Goal: Task Accomplishment & Management: Complete application form

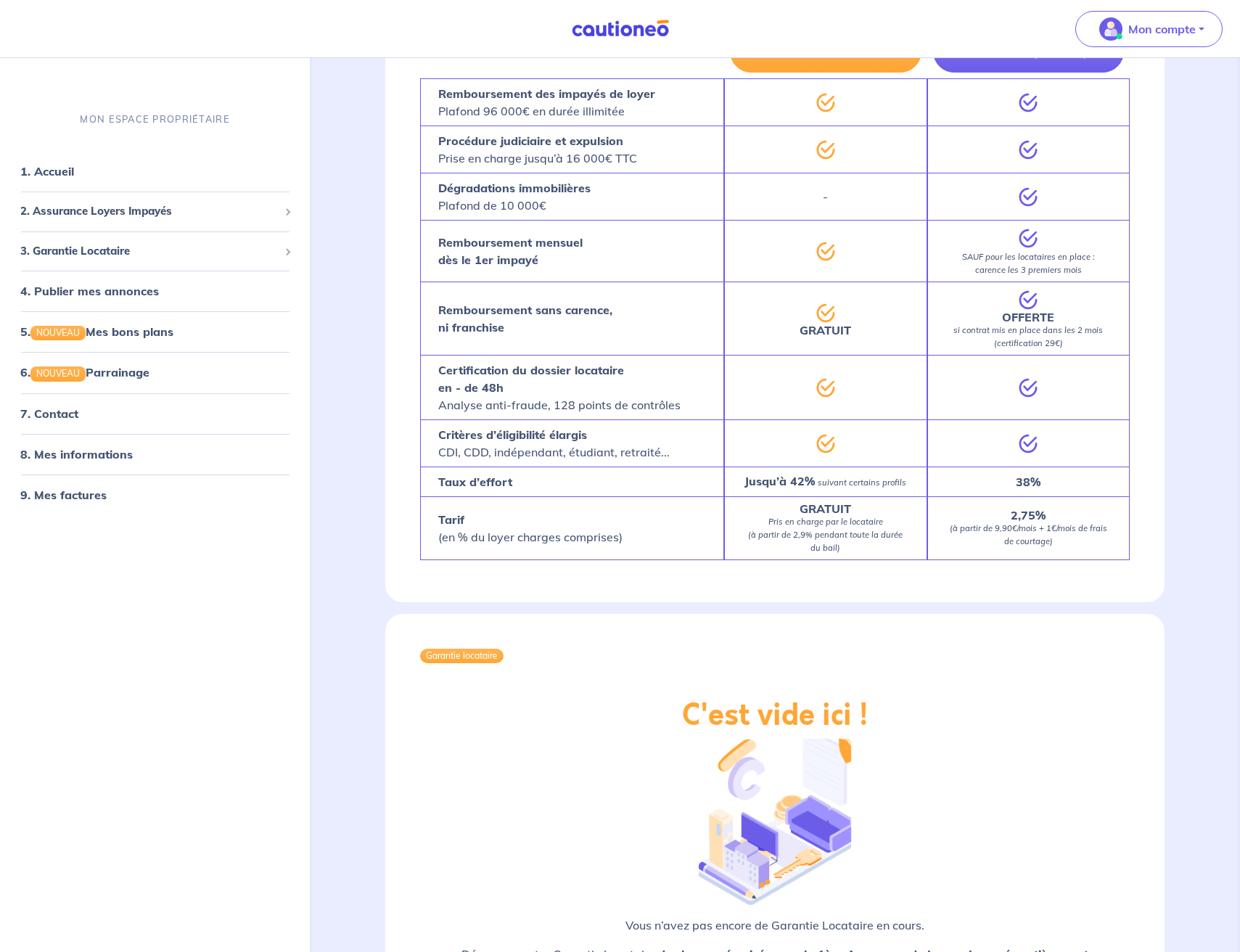
scroll to position [110, 0]
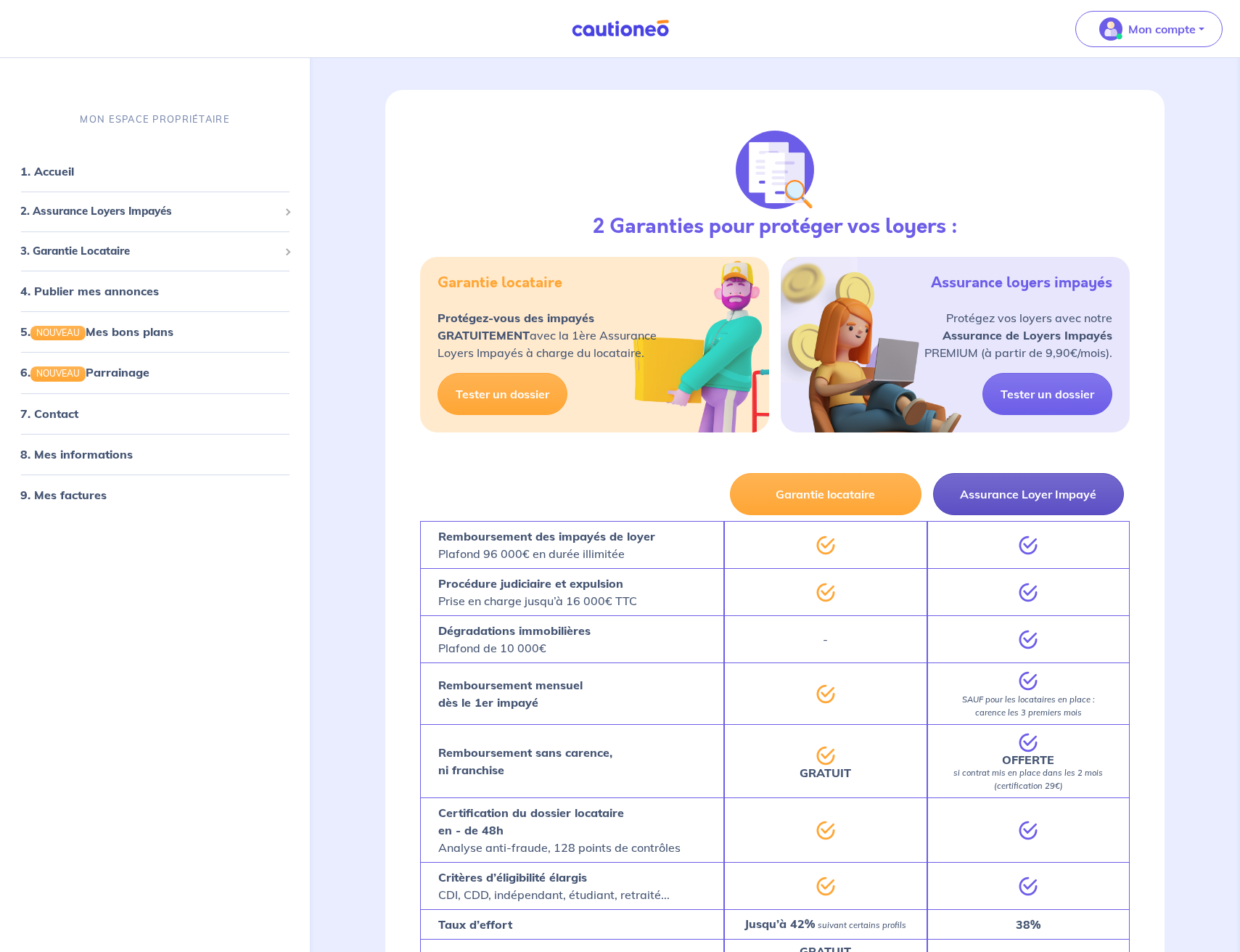
click at [1044, 493] on button "Assurance Loyer Impayé" at bounding box center [1029, 494] width 191 height 42
click at [46, 165] on link "1. Accueil" at bounding box center [46, 171] width 53 height 15
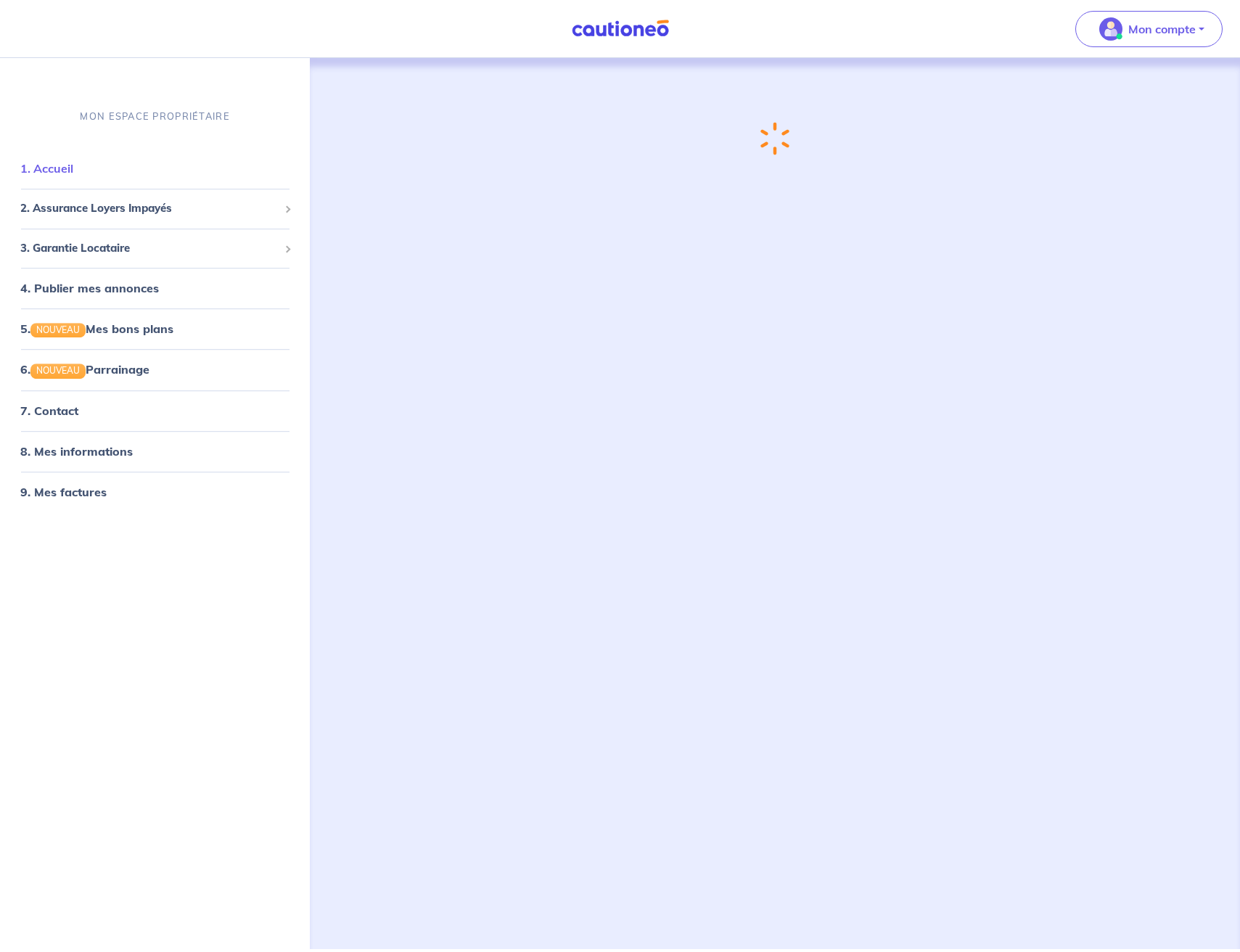
scroll to position [0, 0]
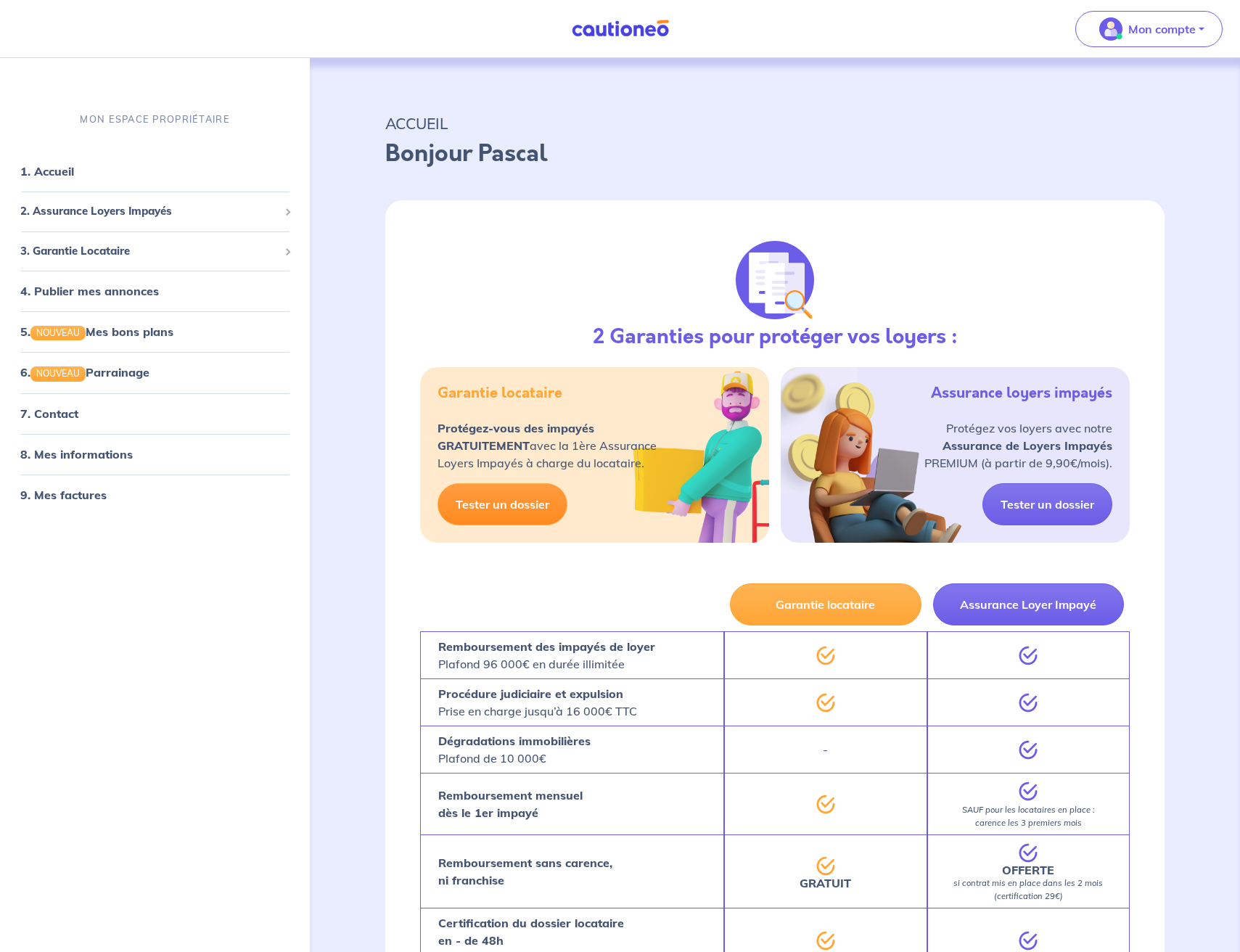
click at [488, 501] on link "Tester un dossier" at bounding box center [502, 503] width 130 height 42
click at [48, 172] on link "1. Accueil" at bounding box center [46, 171] width 53 height 15
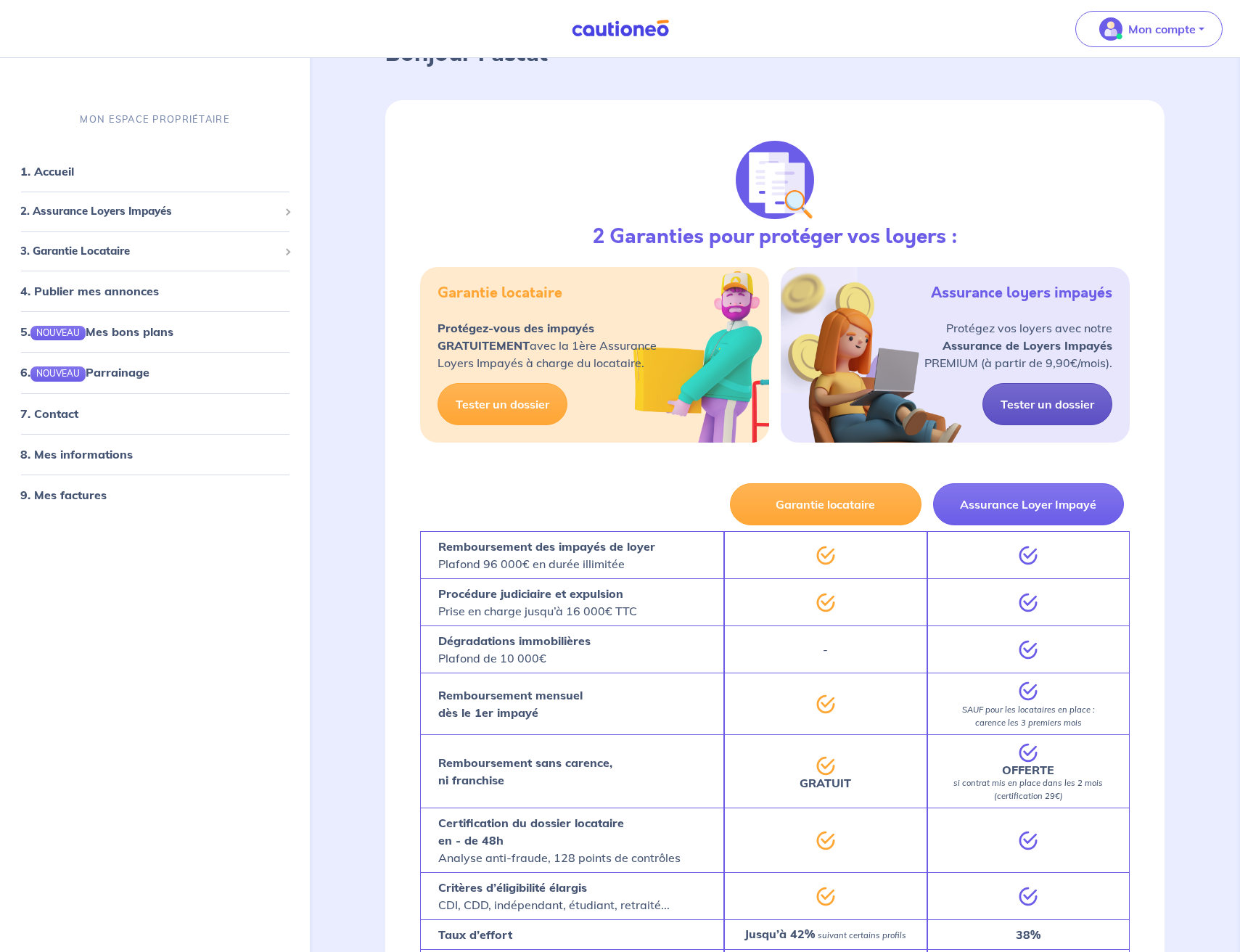
scroll to position [52, 0]
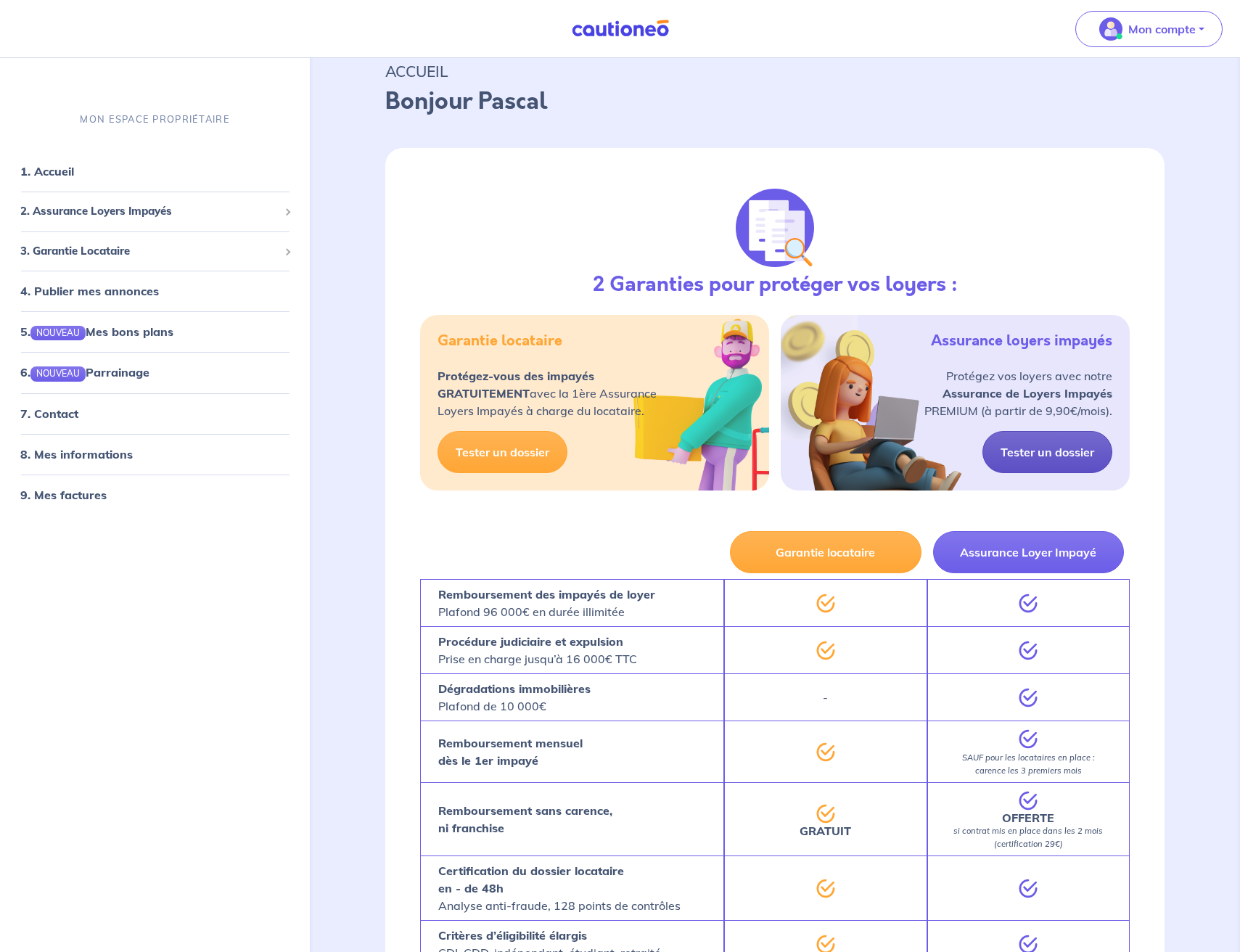
click at [1032, 446] on link "Tester un dossier" at bounding box center [1047, 451] width 130 height 42
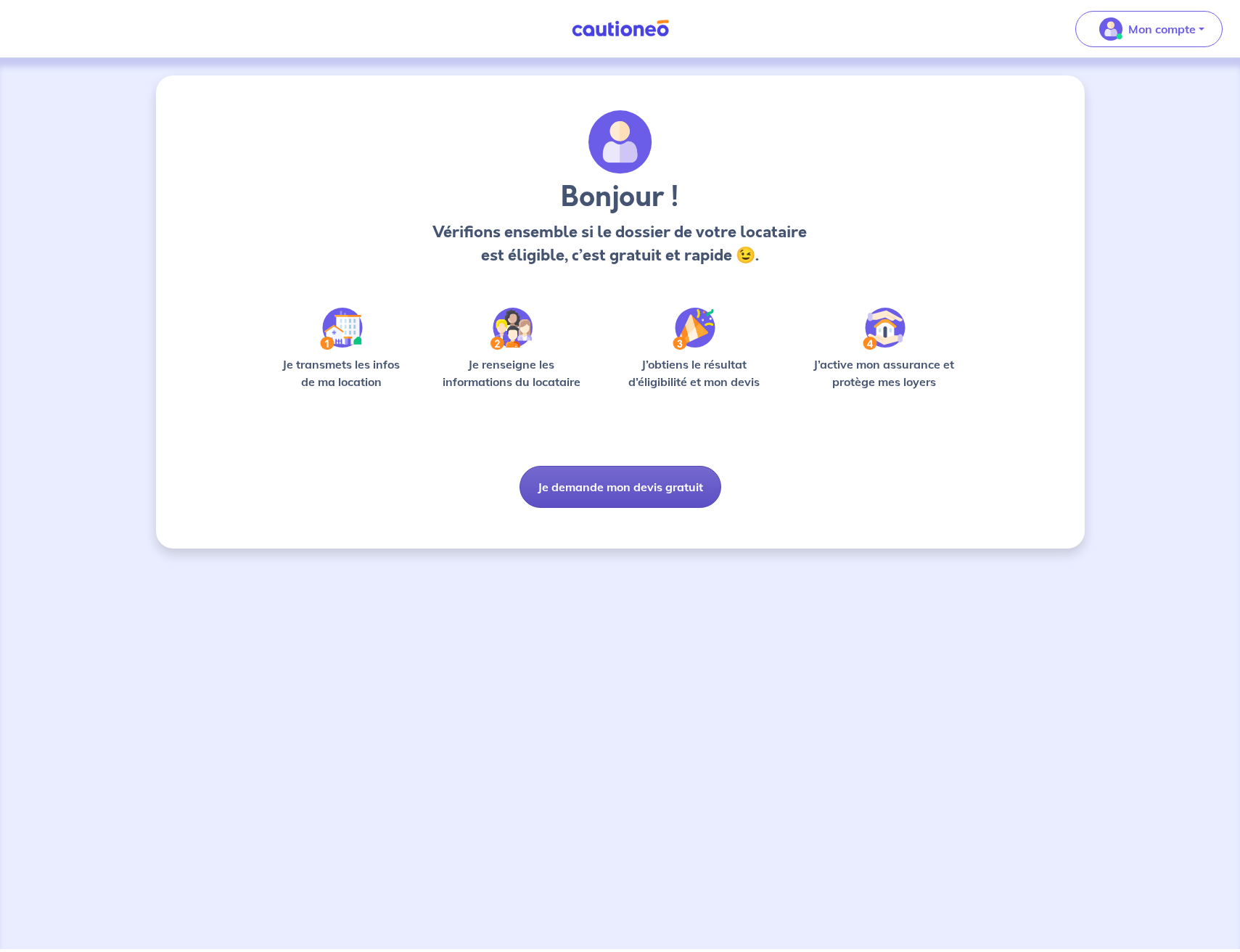
click at [603, 484] on button "Je demande mon devis gratuit" at bounding box center [621, 487] width 202 height 42
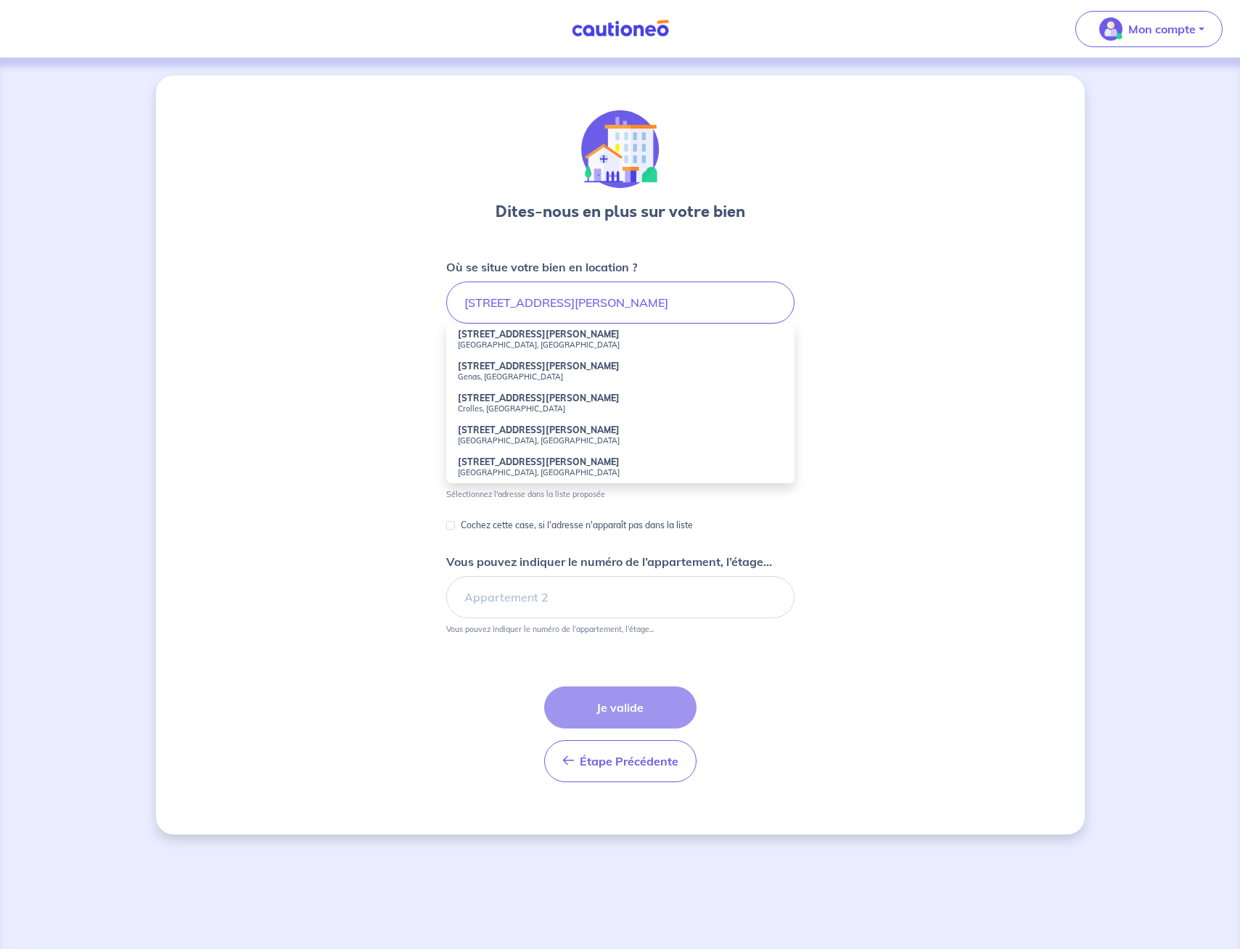
click at [510, 346] on small "[GEOGRAPHIC_DATA], [GEOGRAPHIC_DATA]" at bounding box center [620, 344] width 325 height 10
type input "[STREET_ADDRESS][PERSON_NAME]"
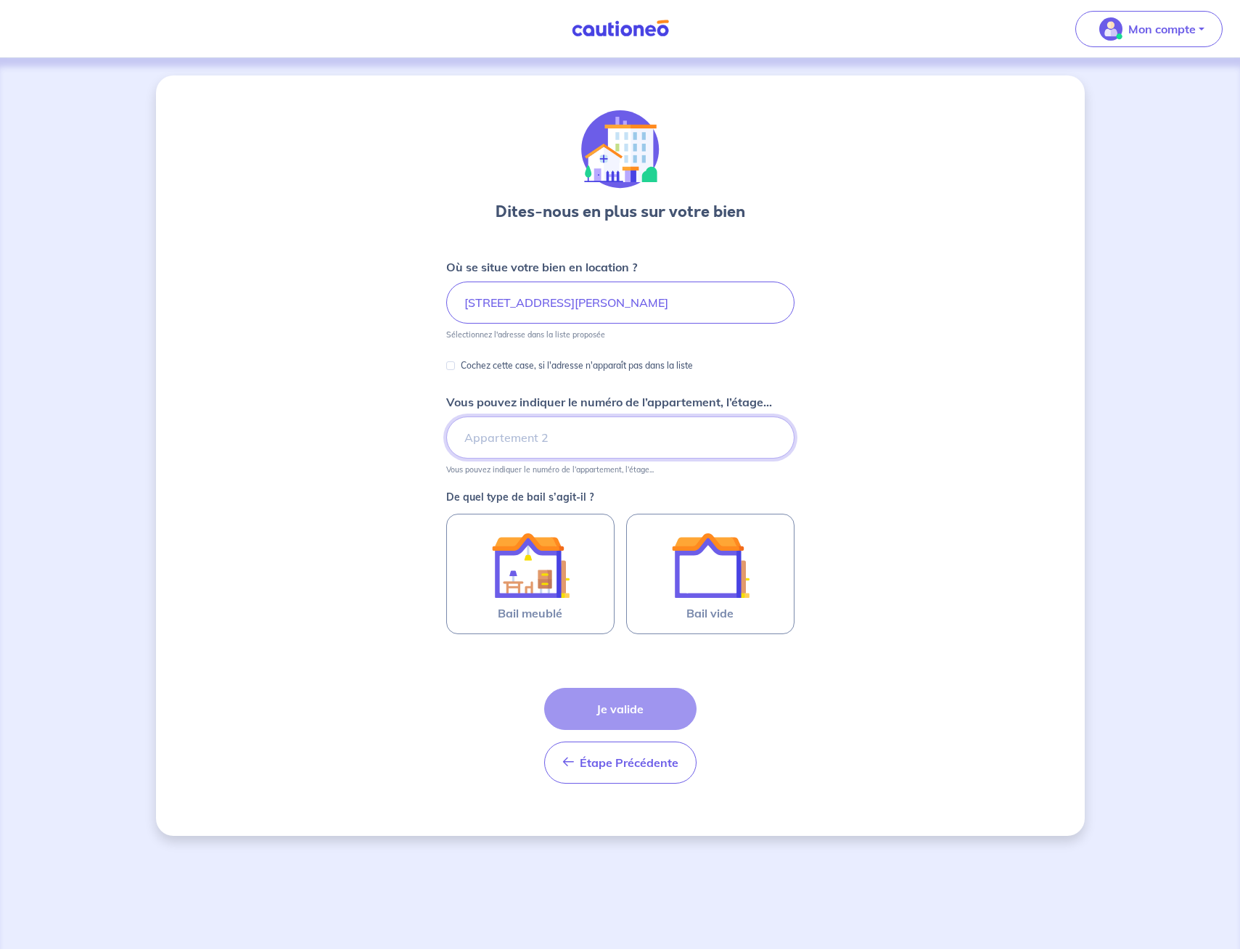
click at [497, 450] on input "Vous pouvez indiquer le numéro de l’appartement, l’étage..." at bounding box center [621, 437] width 348 height 42
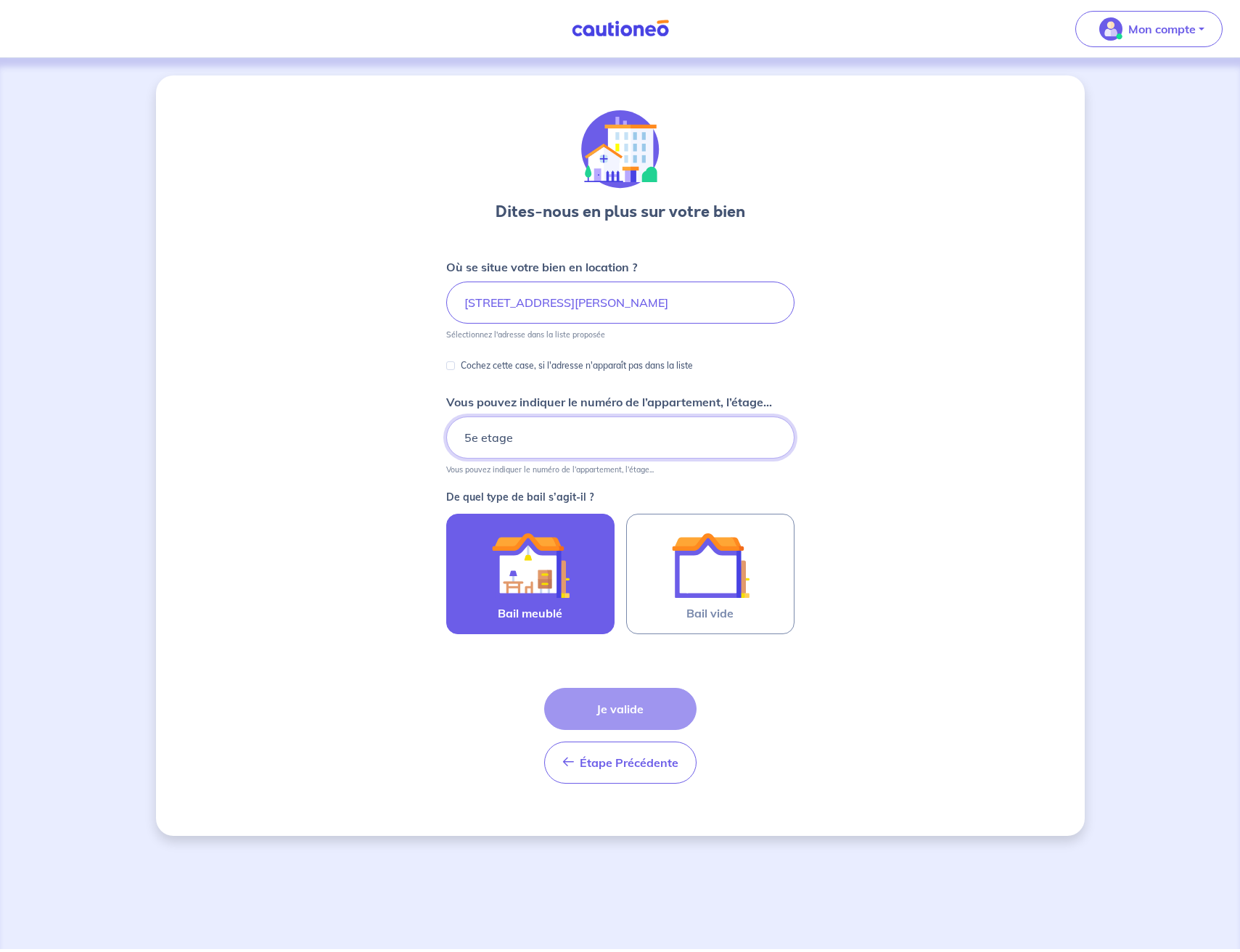
type input "5e etage"
click at [497, 584] on img at bounding box center [530, 565] width 79 height 79
click at [0, 0] on input "Bail meublé" at bounding box center [0, 0] width 0 height 0
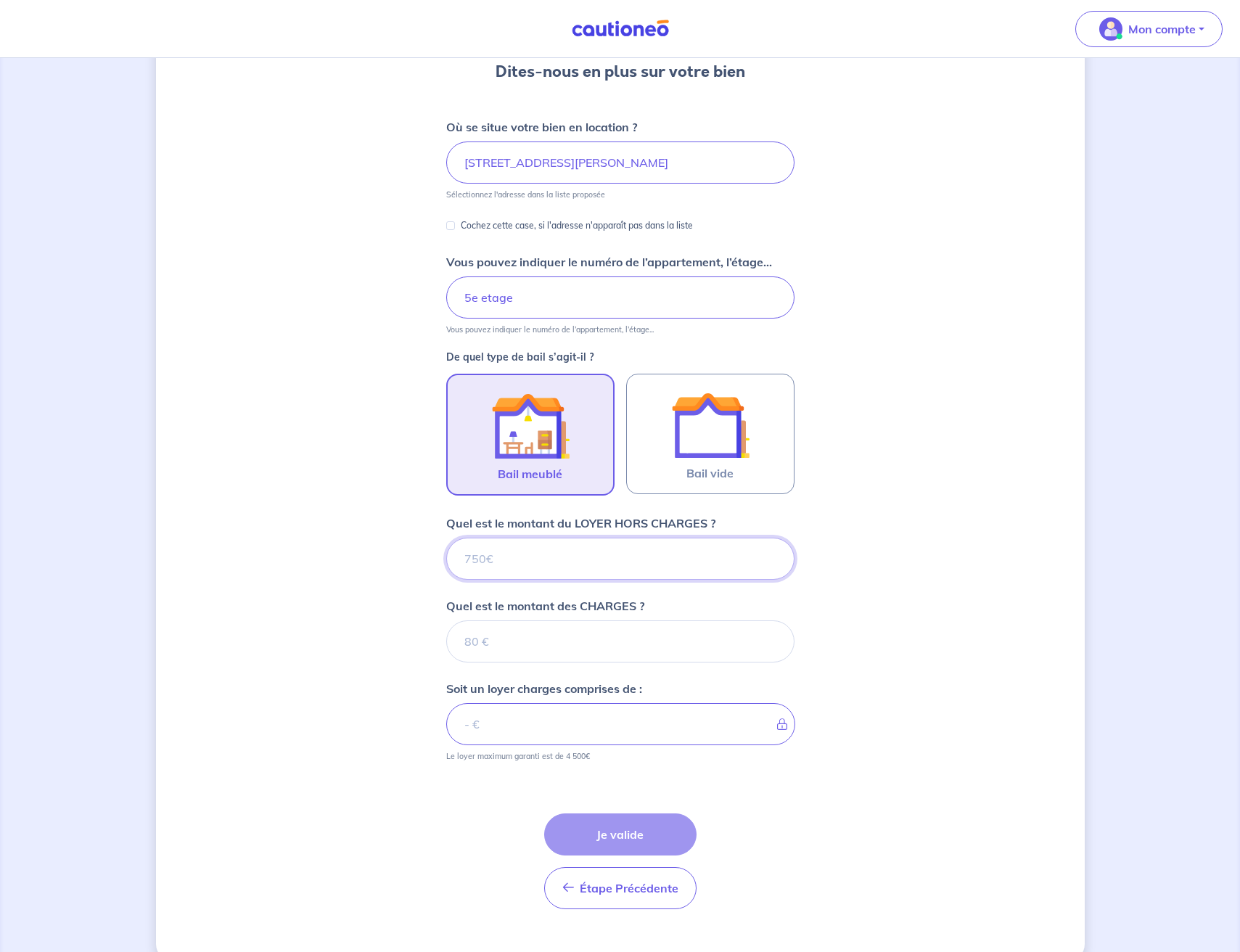
scroll to position [167, 0]
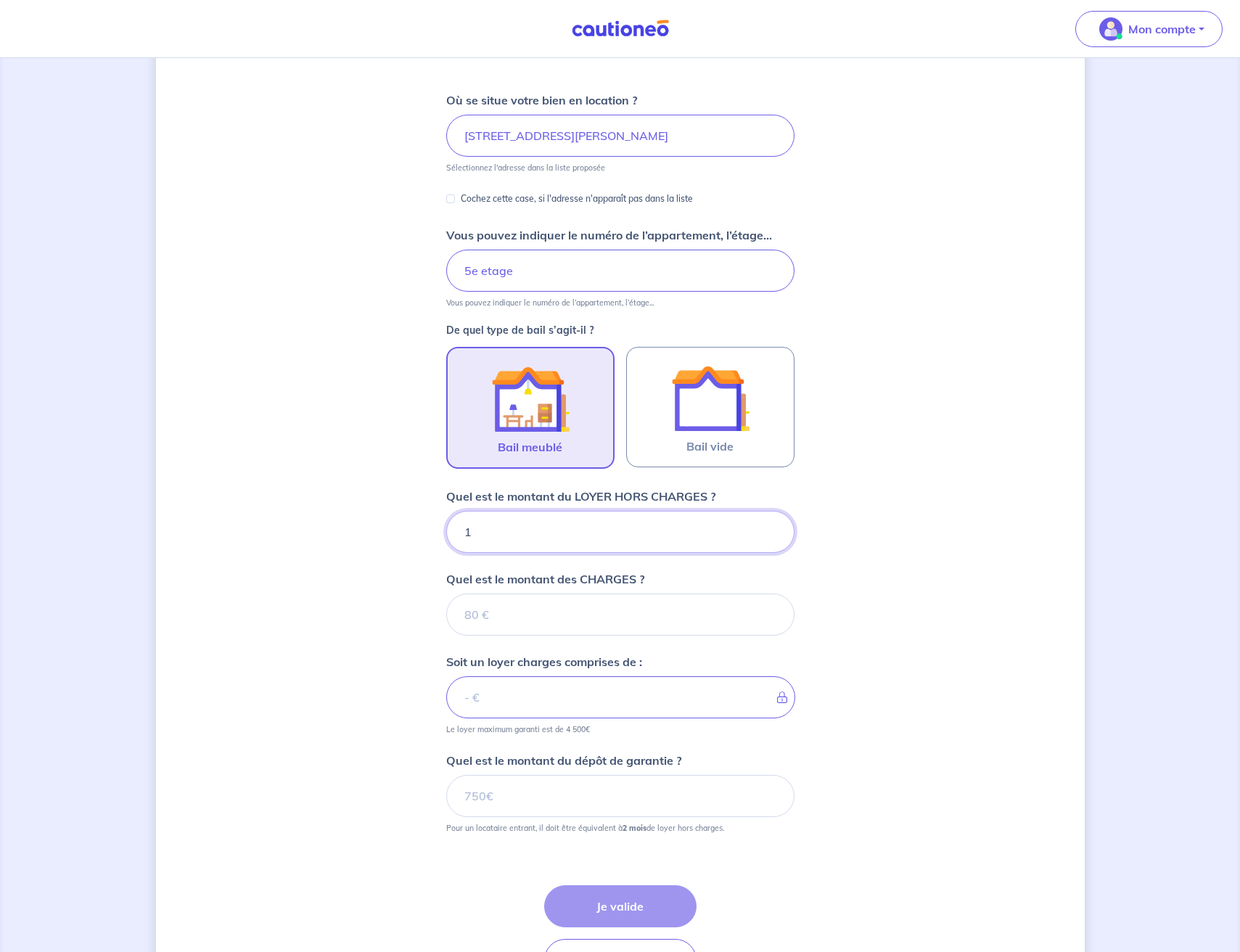
type input "12"
type input "1250"
click at [496, 602] on input "Quel est le montant des CHARGES ?" at bounding box center [621, 615] width 348 height 42
type input "250"
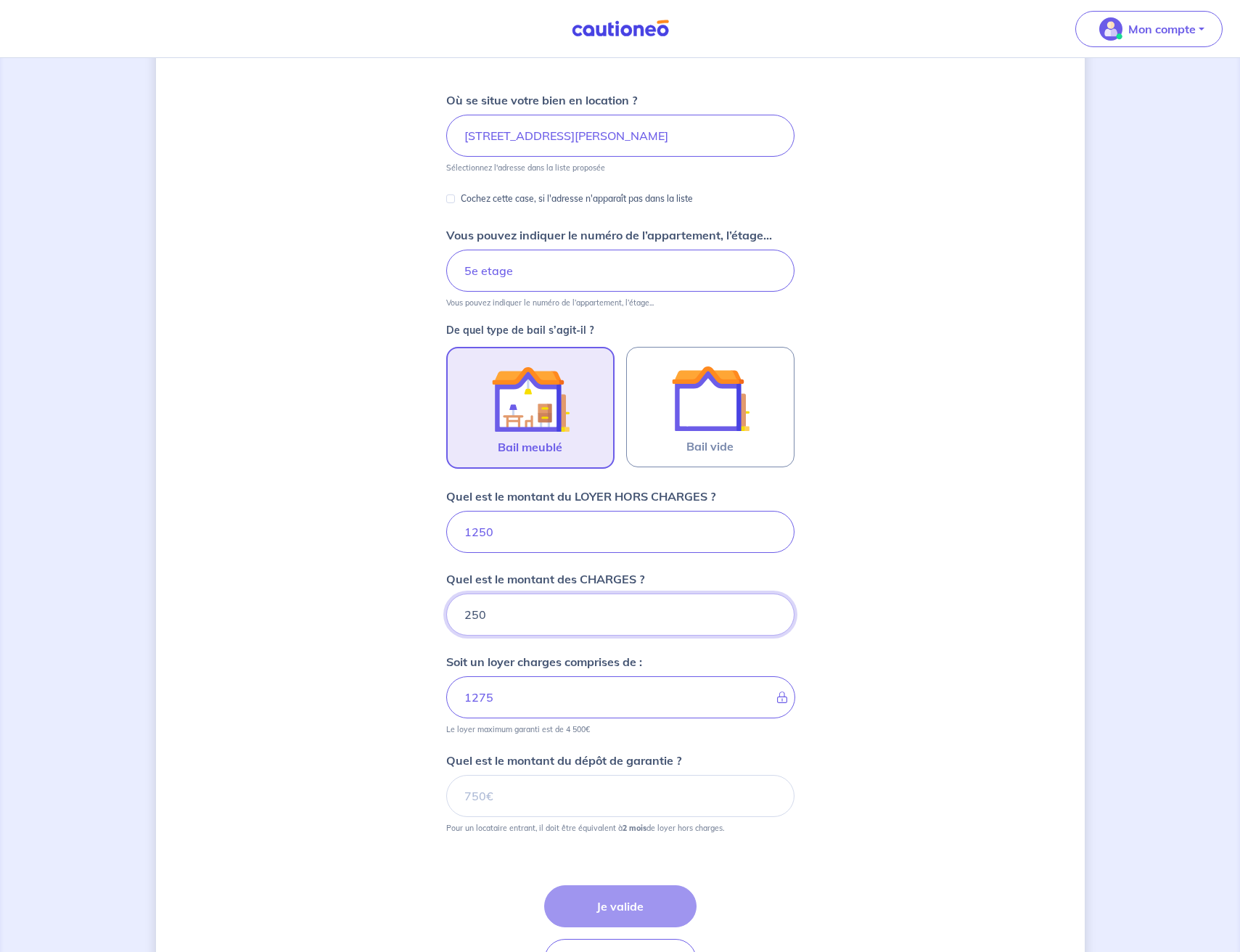
type input "1500"
click at [487, 615] on input "250" at bounding box center [621, 615] width 348 height 42
type input "200"
type input "1450"
type input "200"
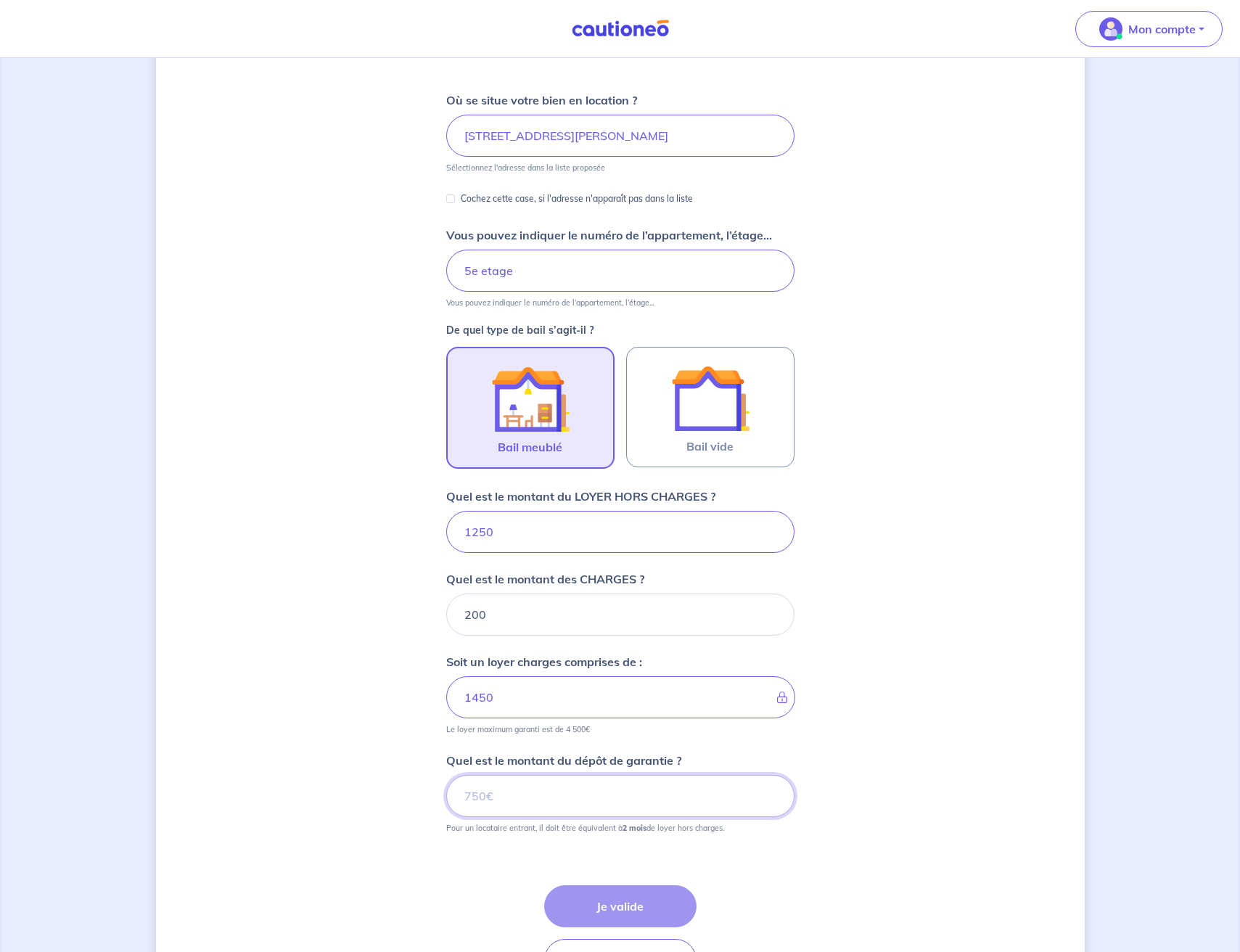
click at [497, 775] on input "Quel est le montant du dépôt de garantie ?" at bounding box center [621, 795] width 348 height 42
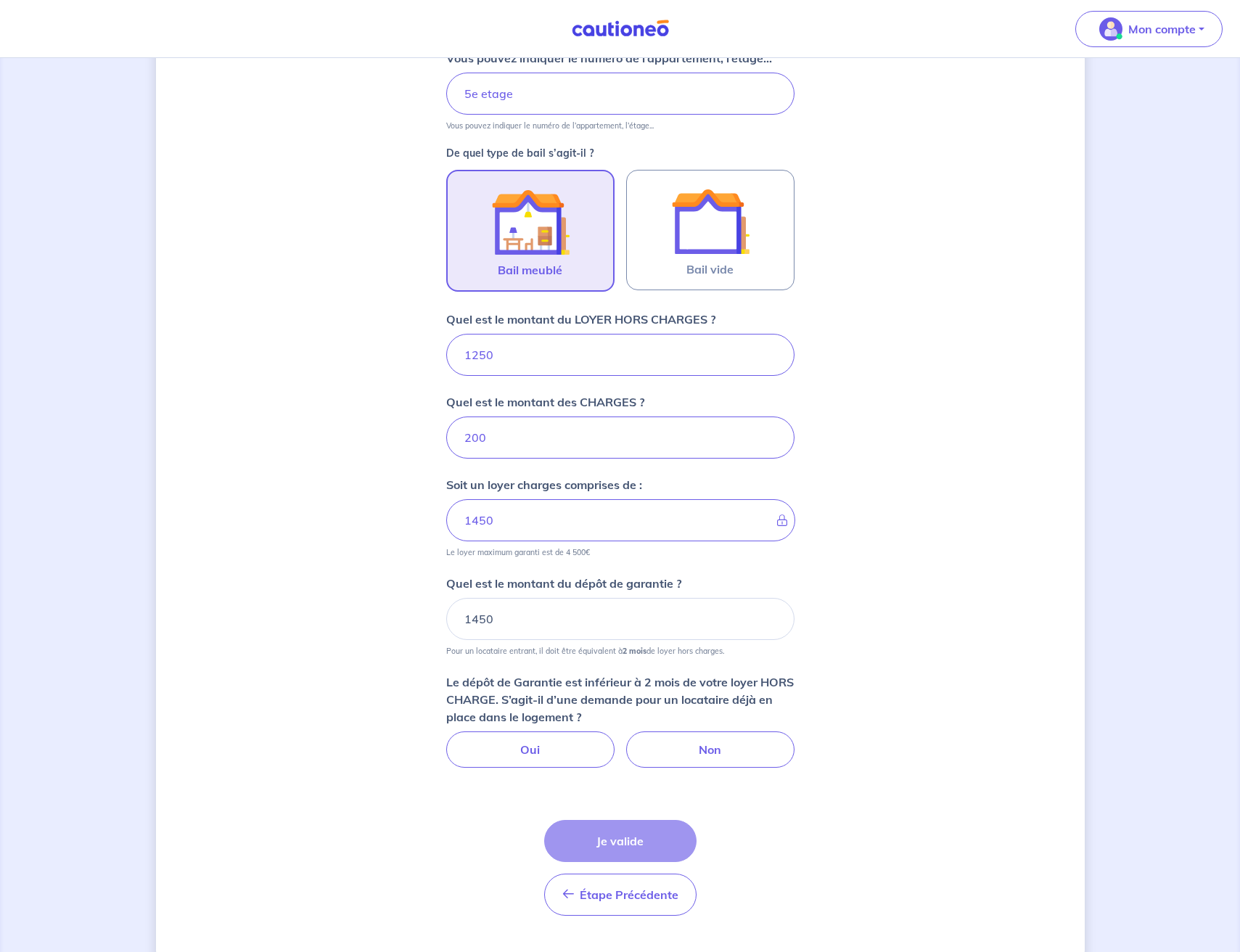
scroll to position [377, 0]
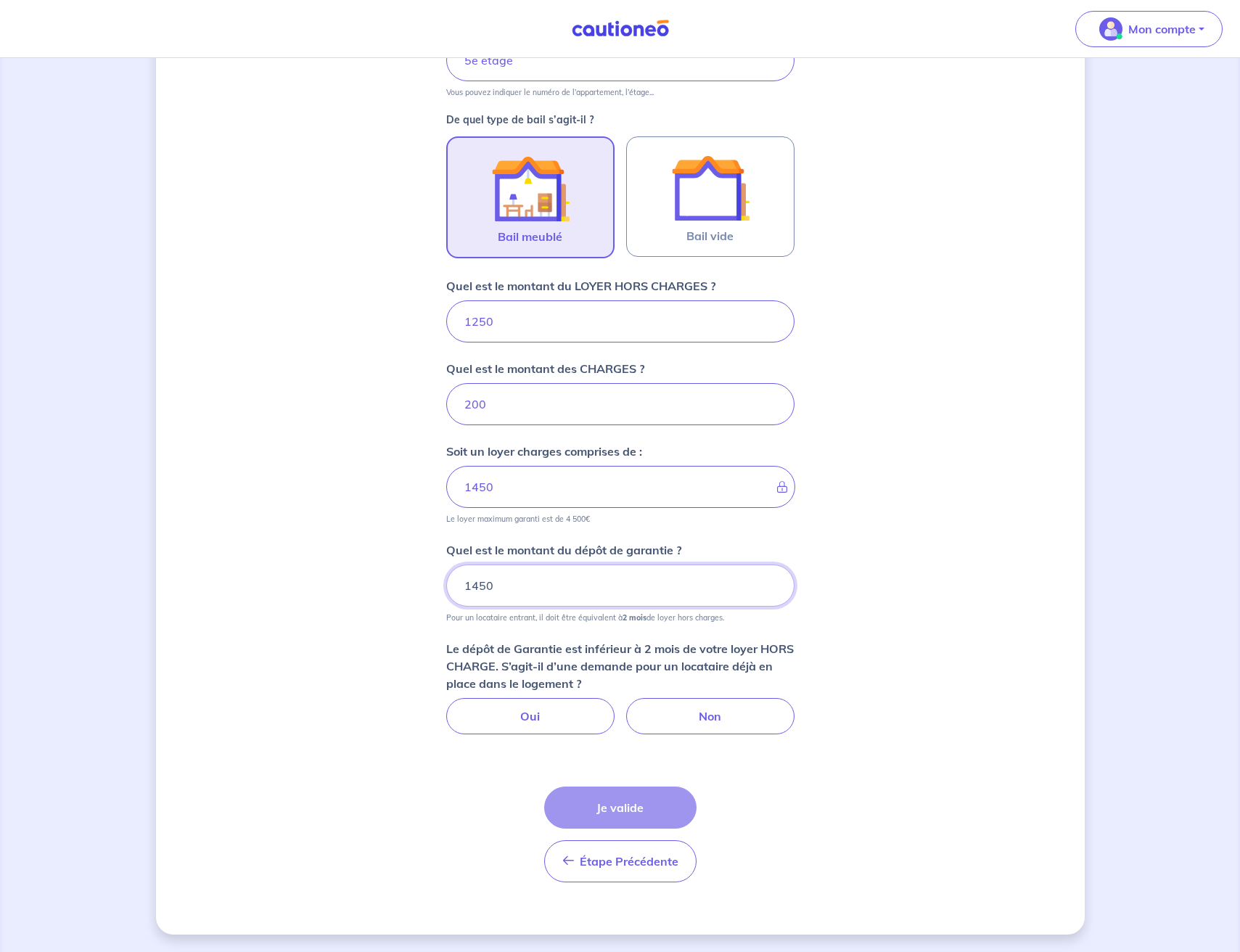
drag, startPoint x: 513, startPoint y: 584, endPoint x: 405, endPoint y: 577, distance: 108.2
click at [409, 577] on div "Dites-nous en plus sur votre bien Où se situe votre bien en location ? [STREET_…" at bounding box center [620, 316] width 929 height 1237
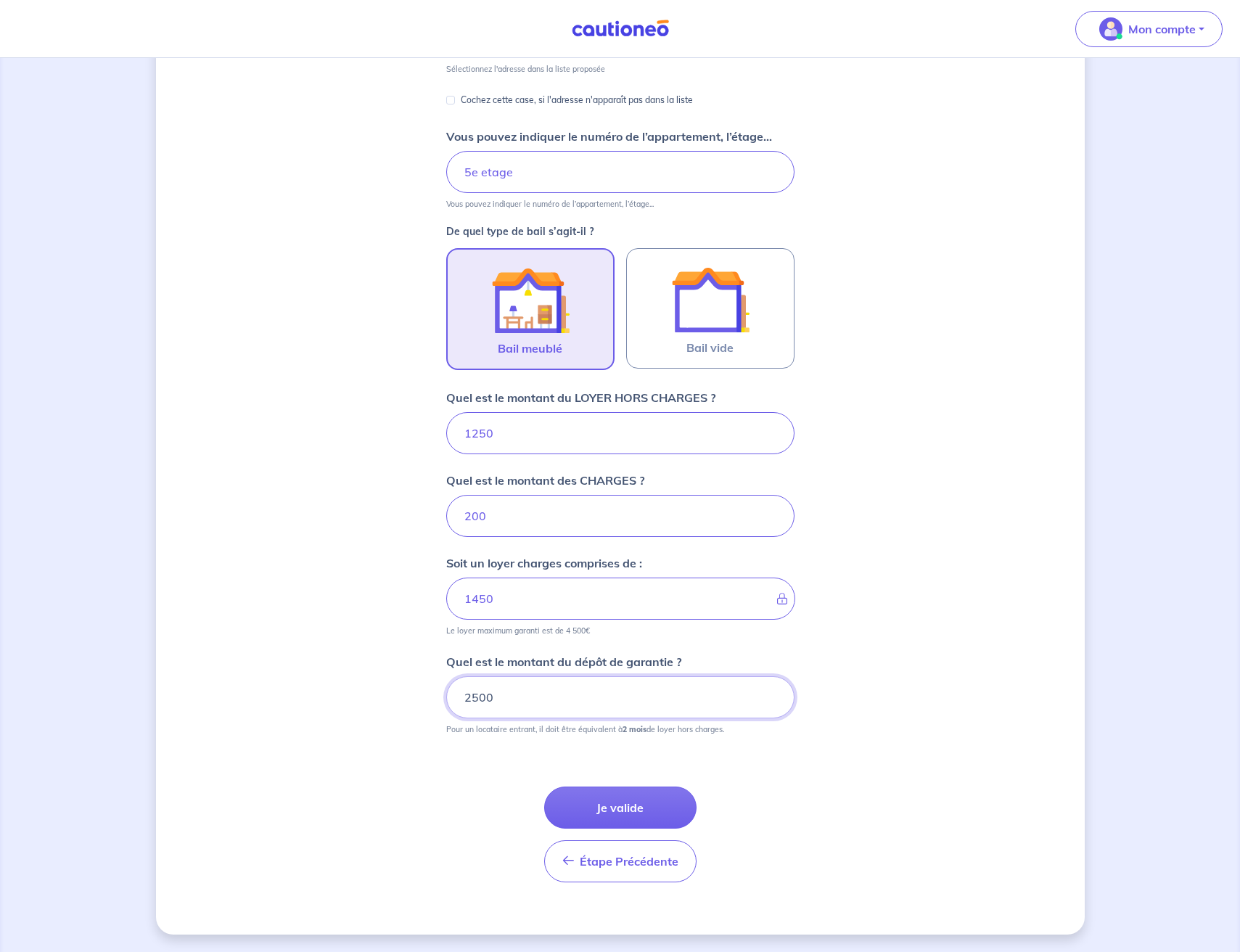
type input "2500"
click at [371, 686] on div "Dites-nous en plus sur votre bien Où se situe votre bien en location ? [STREET_…" at bounding box center [620, 373] width 929 height 1125
click at [619, 806] on button "Je valide" at bounding box center [620, 807] width 152 height 42
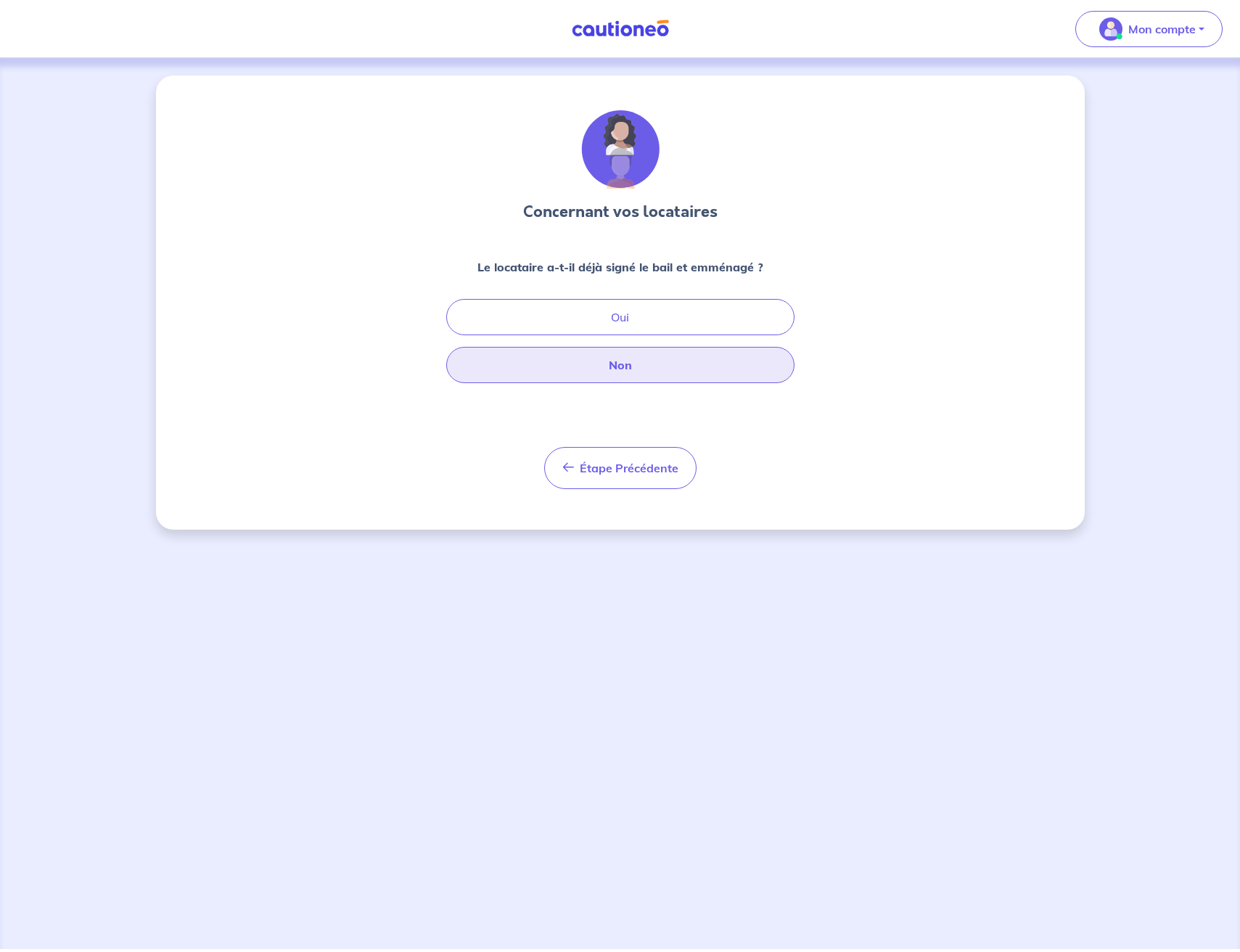
click at [624, 352] on button "Non" at bounding box center [621, 364] width 348 height 36
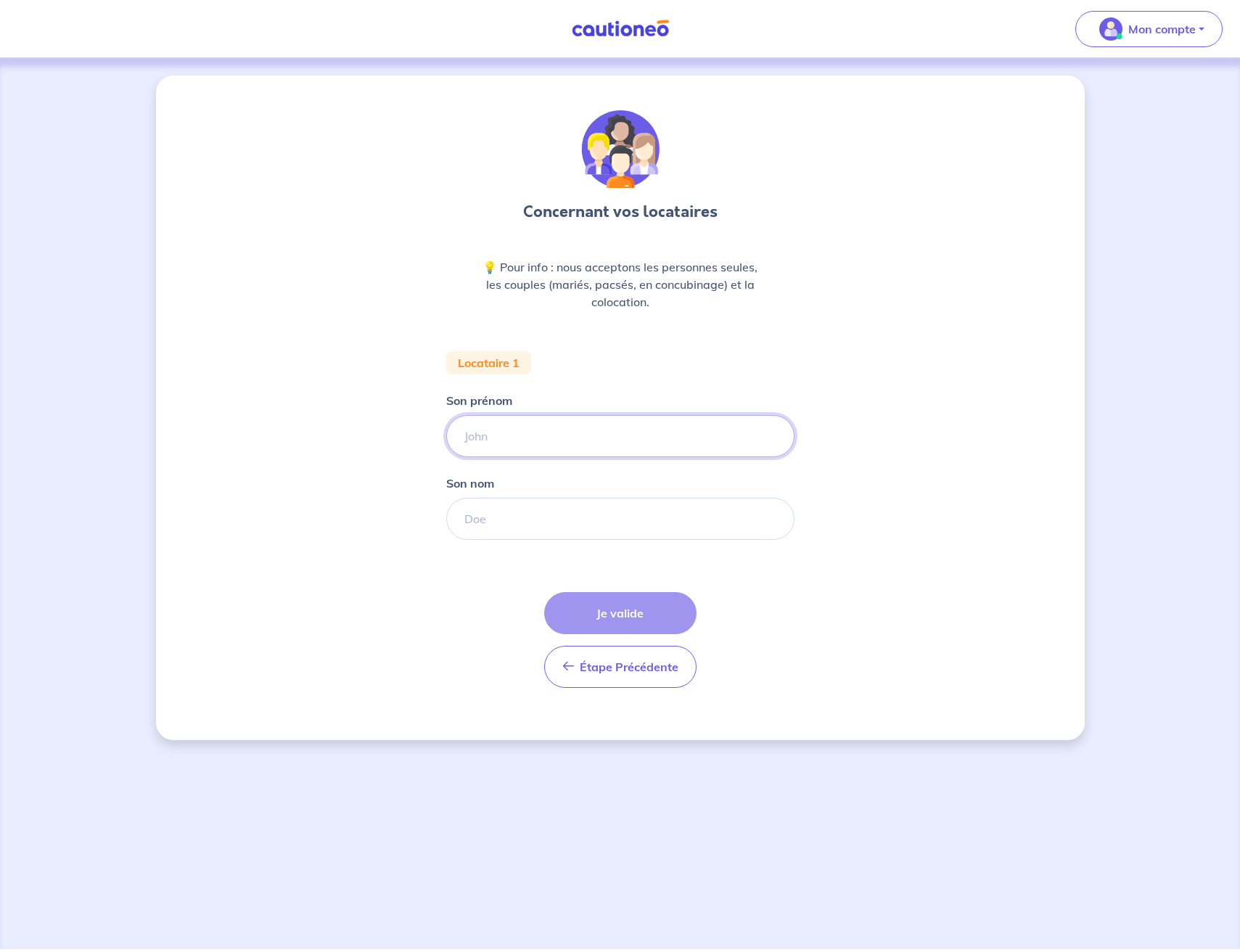
click at [495, 435] on input "Son prénom" at bounding box center [621, 436] width 348 height 42
paste input "[PERSON_NAME]"
click at [510, 435] on input "[PERSON_NAME]" at bounding box center [621, 436] width 348 height 42
type input "[PERSON_NAME]"
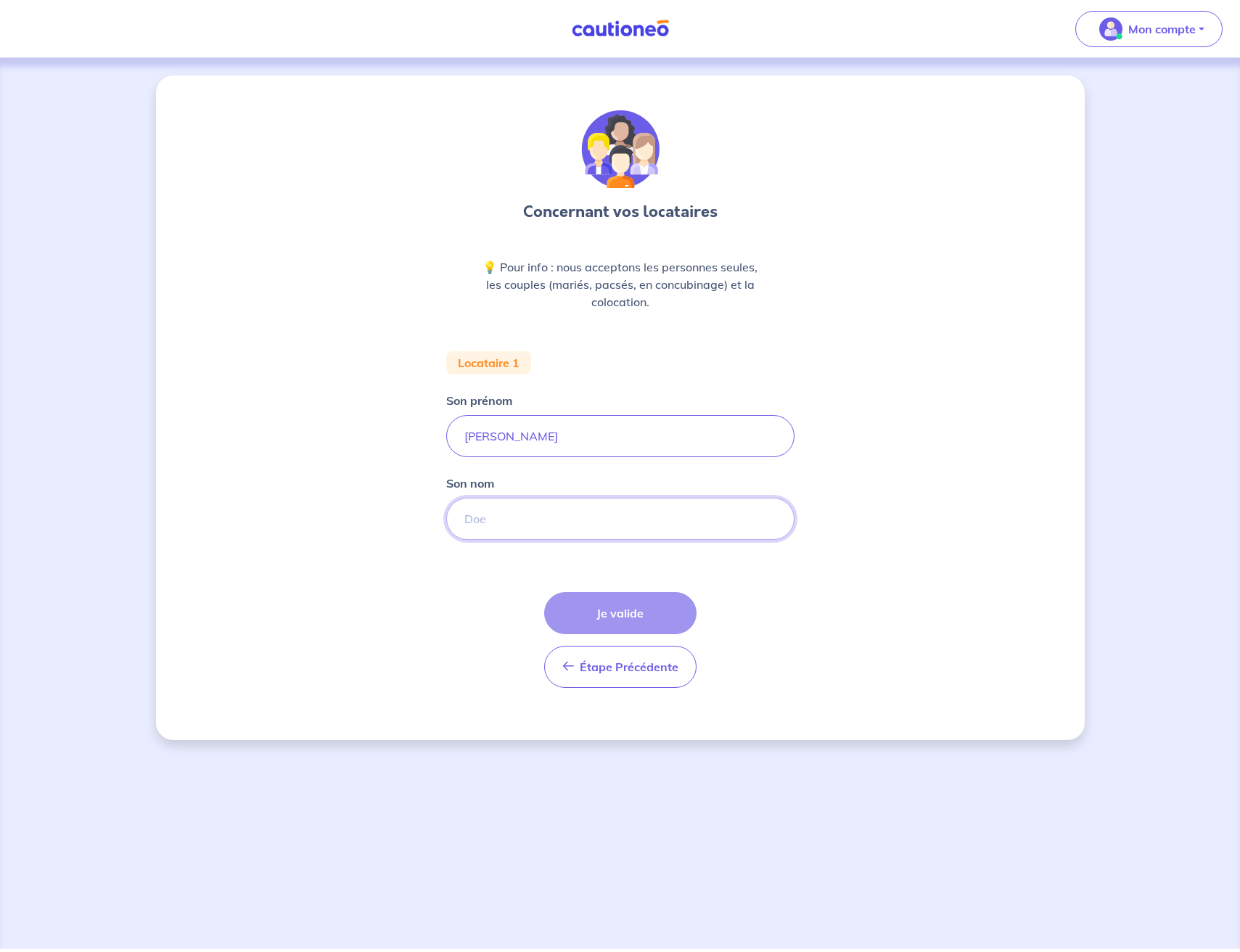
click at [483, 517] on input "Son nom" at bounding box center [621, 518] width 348 height 42
paste input "[PERSON_NAME]"
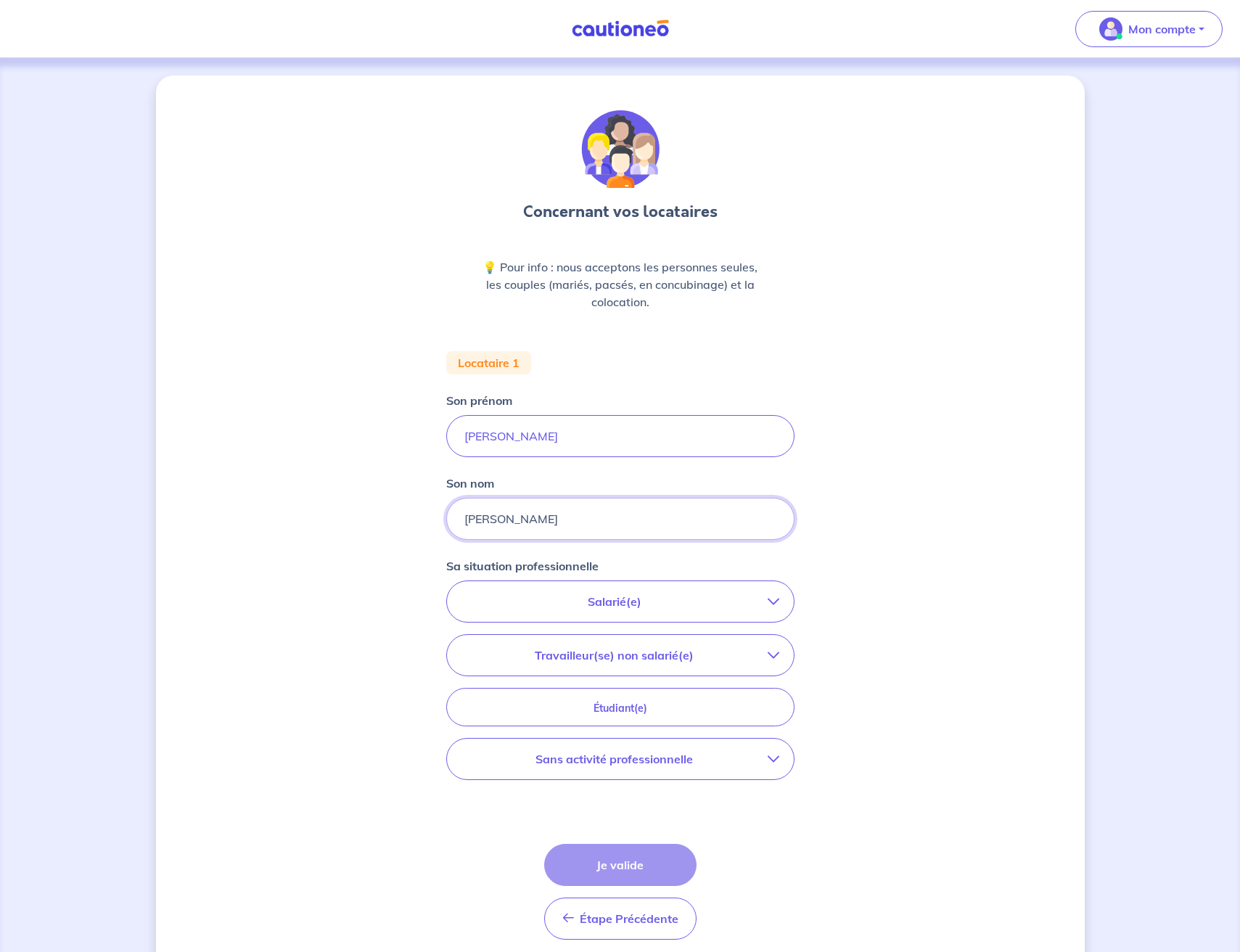
type input "[PERSON_NAME]"
click at [591, 601] on p "Salarié(e)" at bounding box center [614, 602] width 306 height 18
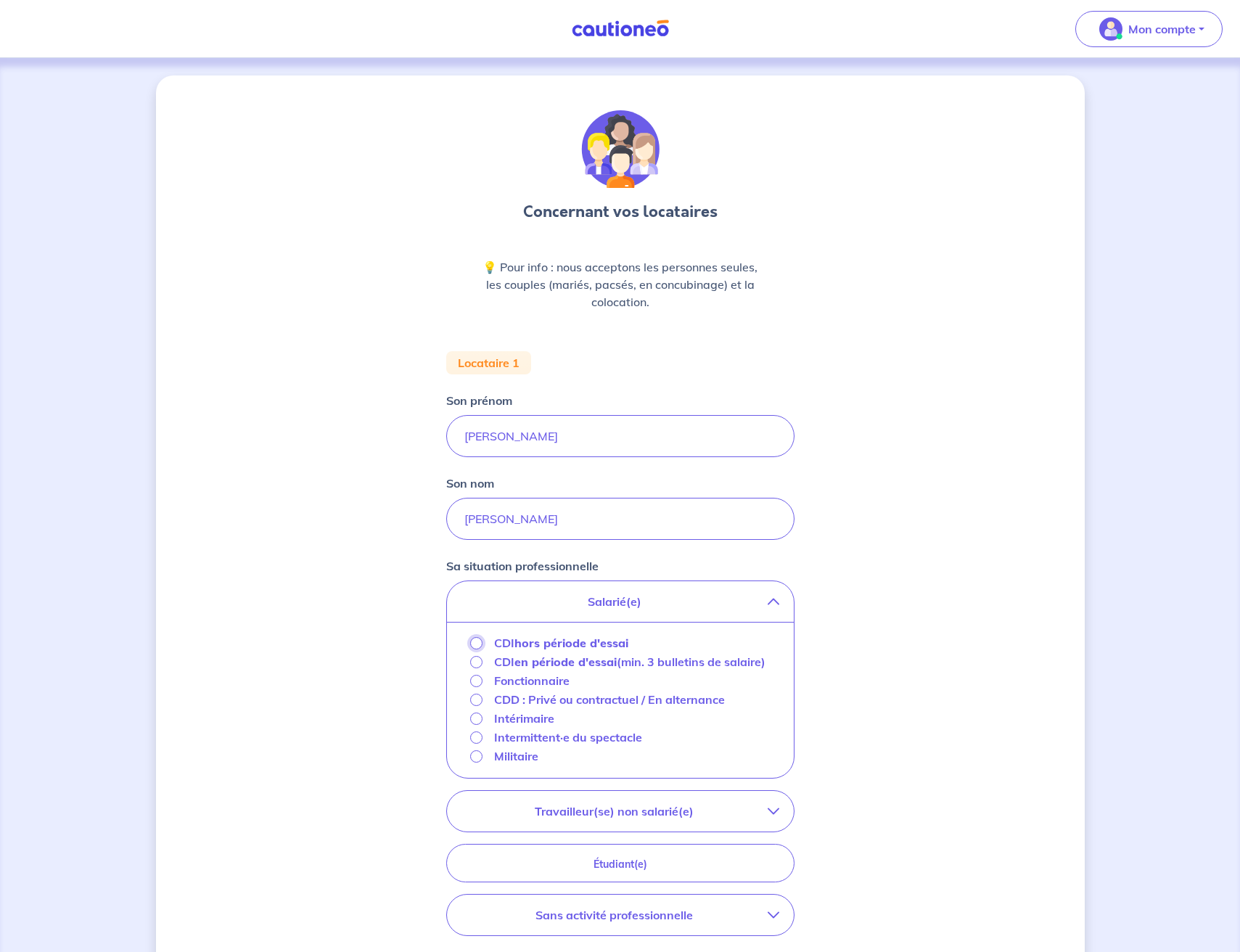
click at [474, 644] on input "CDI hors période d'essai" at bounding box center [475, 642] width 12 height 12
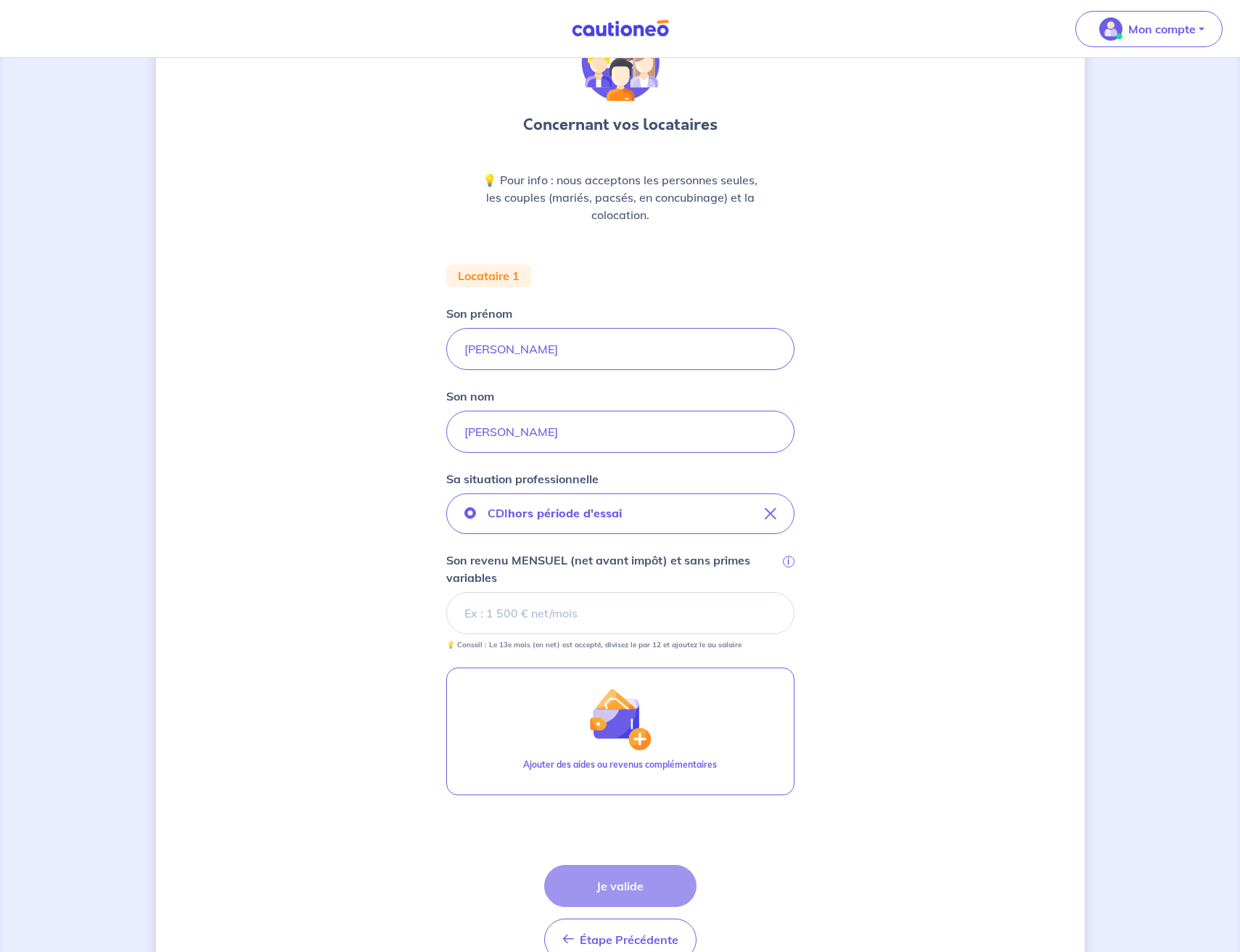
scroll to position [122, 0]
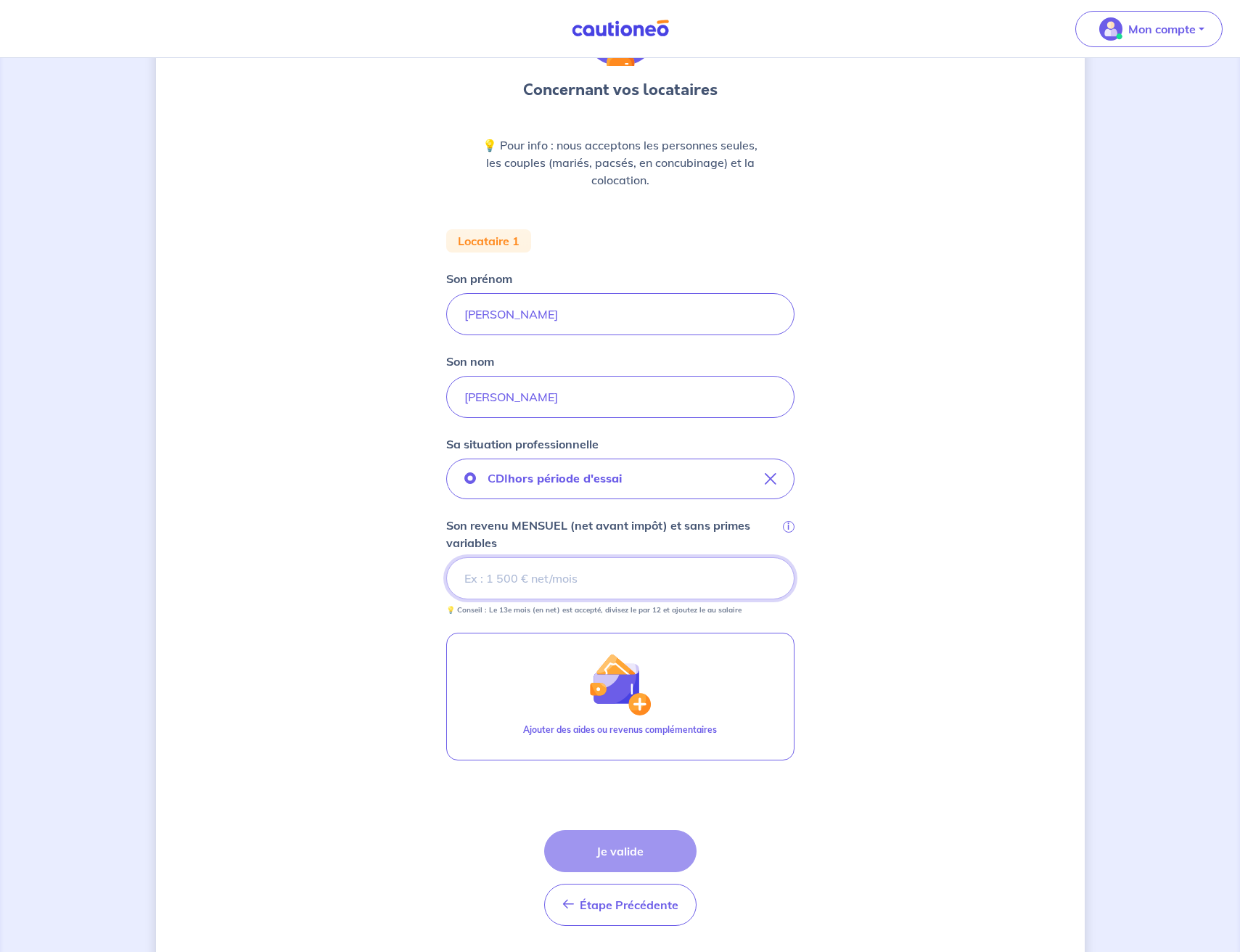
click at [520, 582] on input "Son revenu MENSUEL (net avant impôt) et sans primes variables i" at bounding box center [621, 578] width 348 height 42
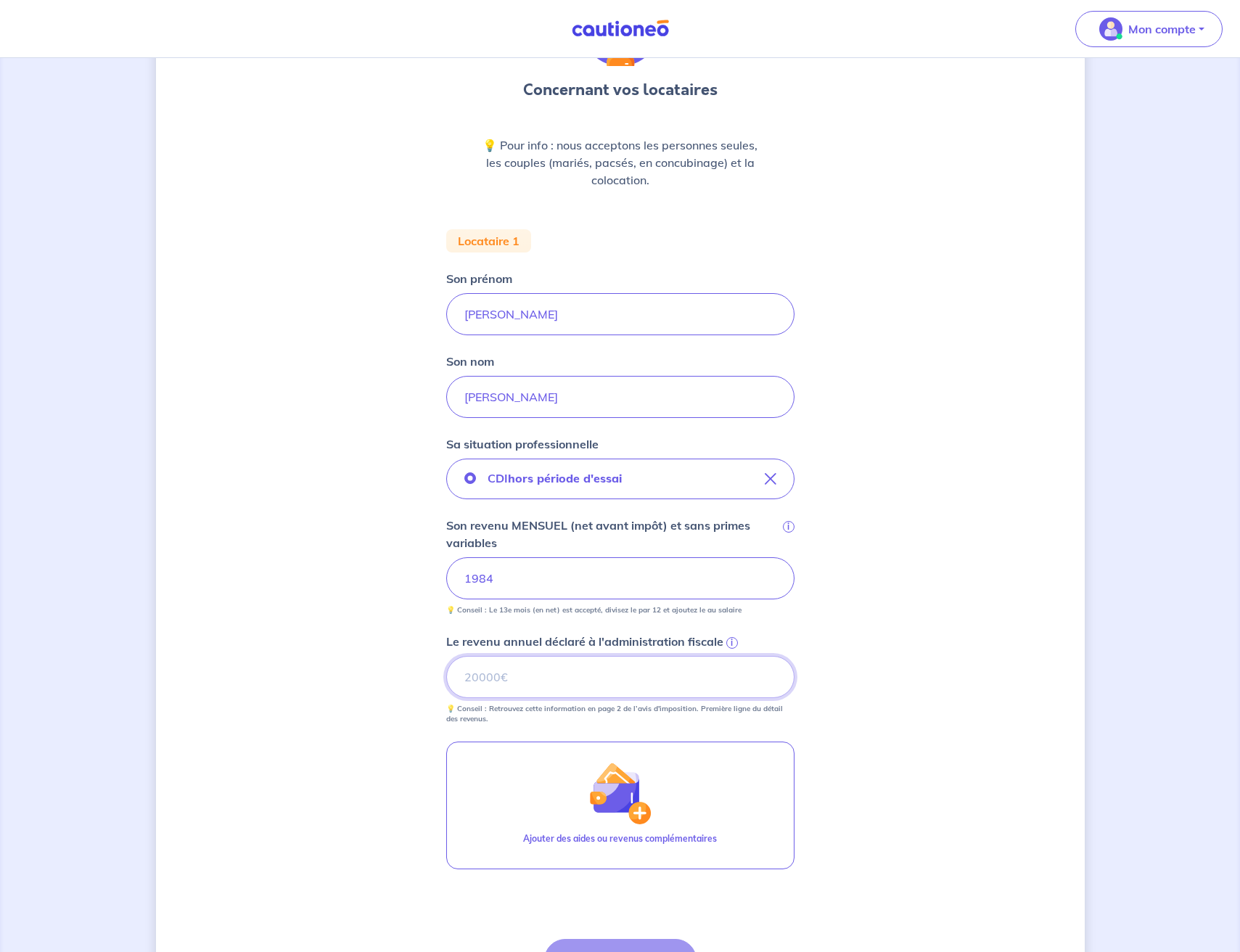
click at [503, 677] on input "Le revenu annuel déclaré à l'administration fiscale i" at bounding box center [621, 677] width 348 height 42
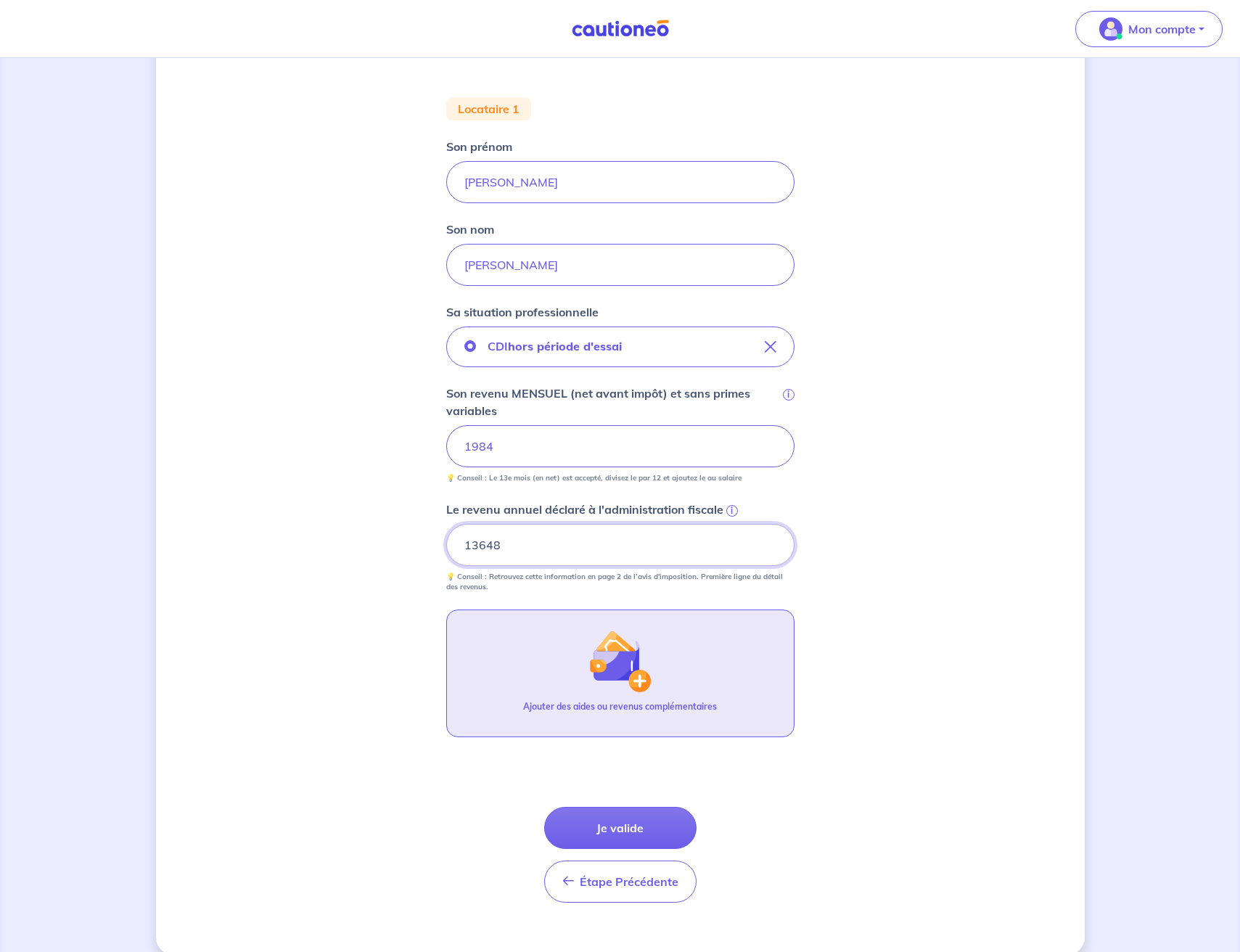
scroll to position [259, 0]
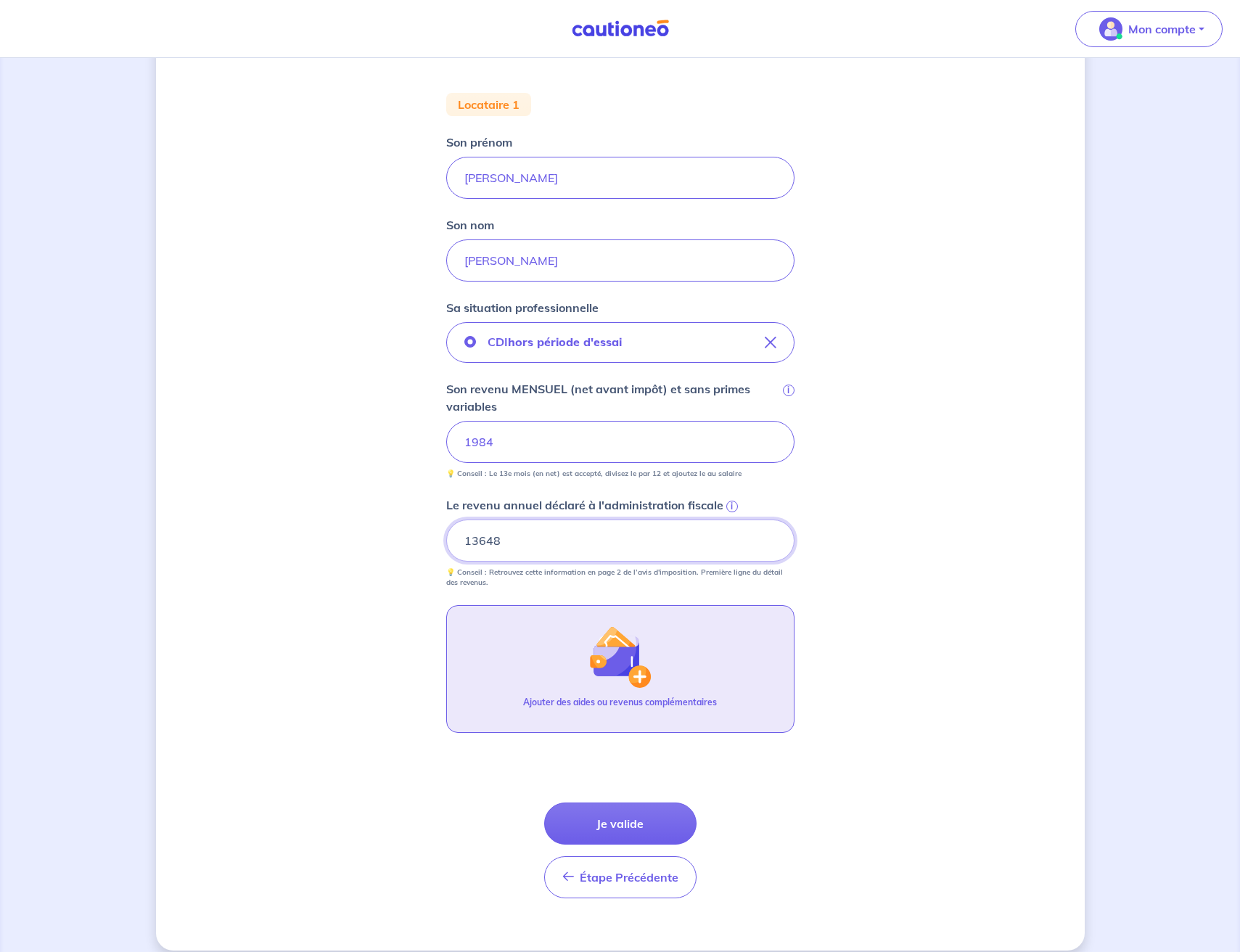
type input "13648"
click at [611, 688] on button "Ajouter des aides ou revenus complémentaires" at bounding box center [621, 669] width 348 height 128
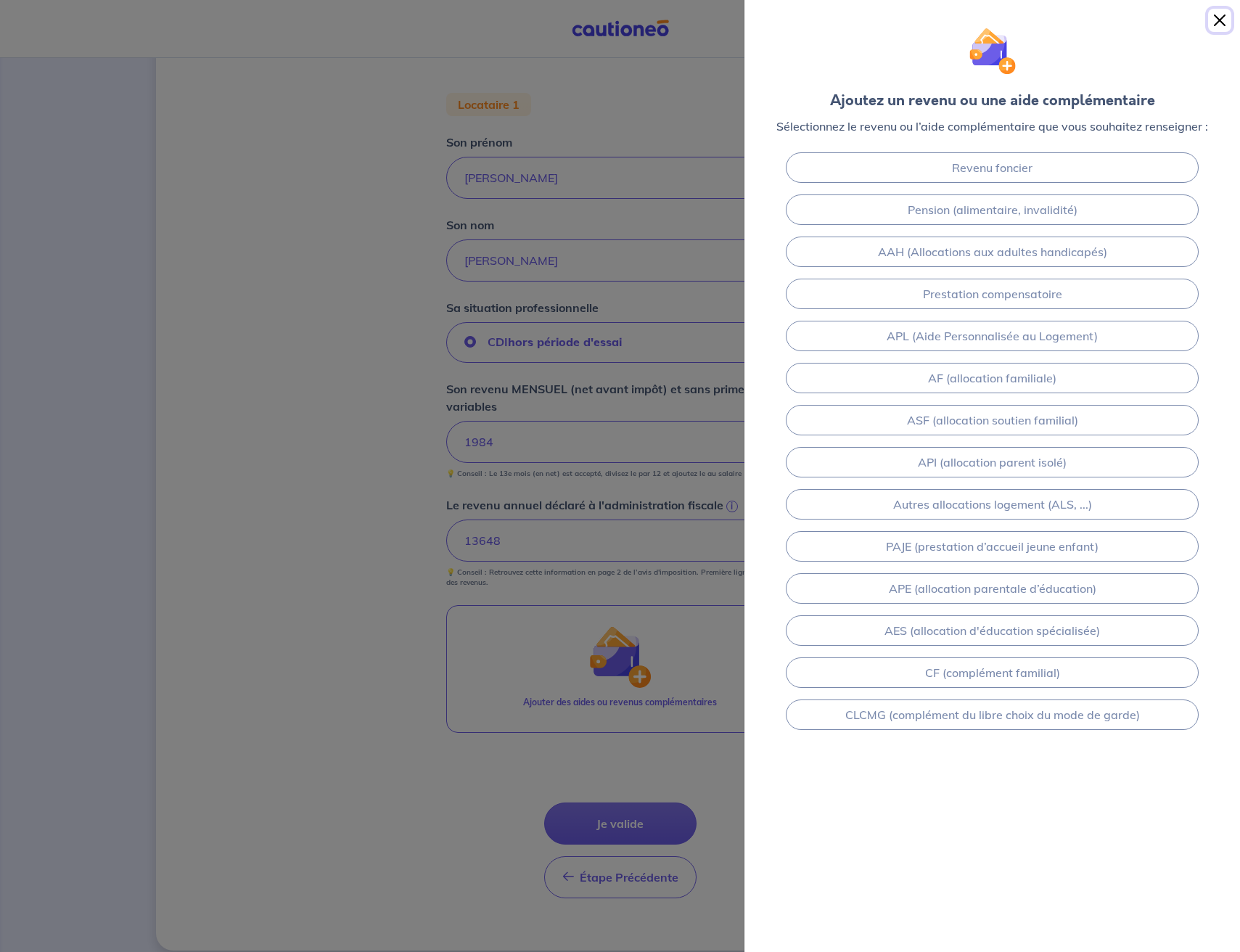
click at [1222, 19] on button "Close" at bounding box center [1220, 19] width 23 height 23
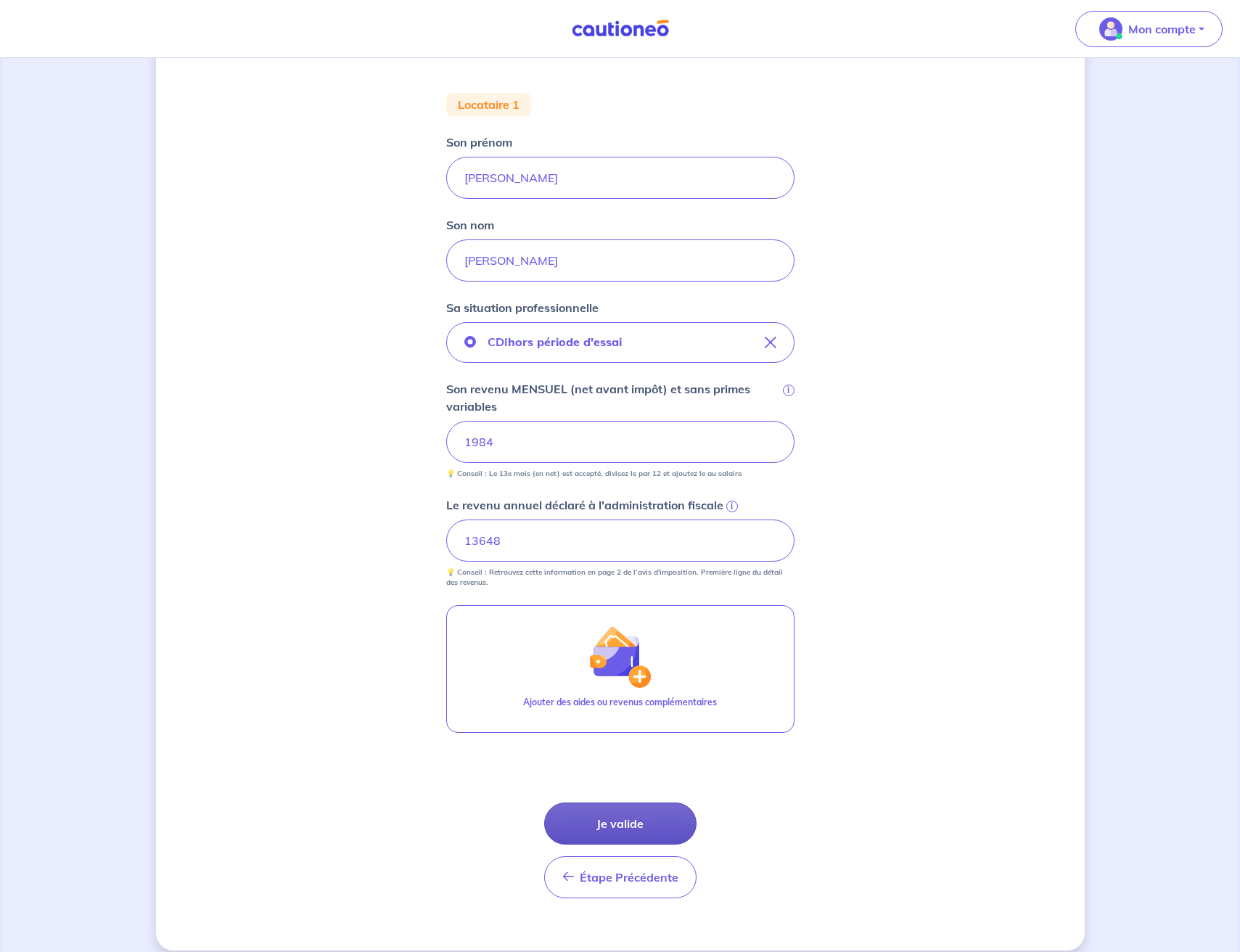
click at [588, 820] on button "Je valide" at bounding box center [620, 823] width 152 height 42
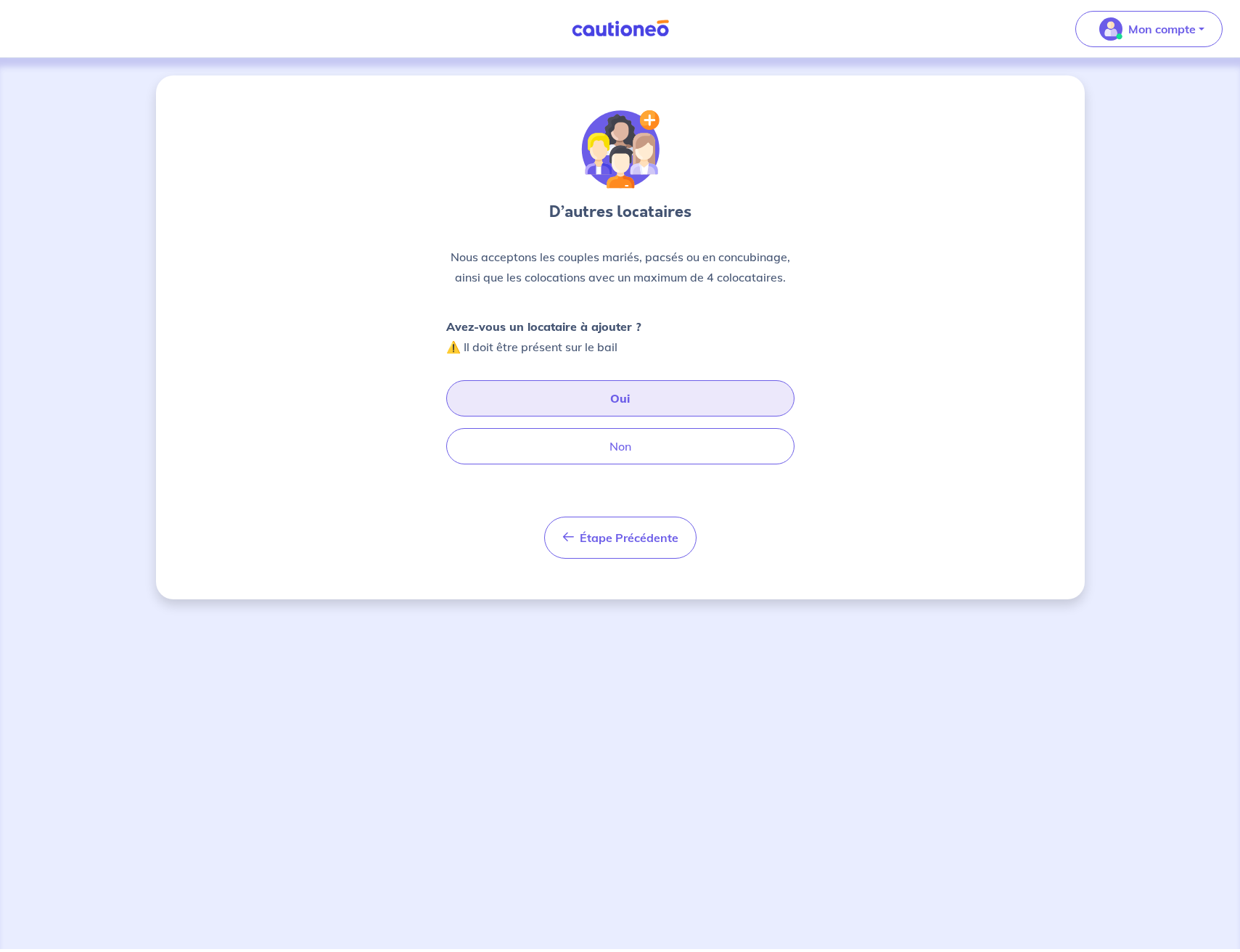
click at [587, 396] on button "Oui" at bounding box center [621, 398] width 348 height 36
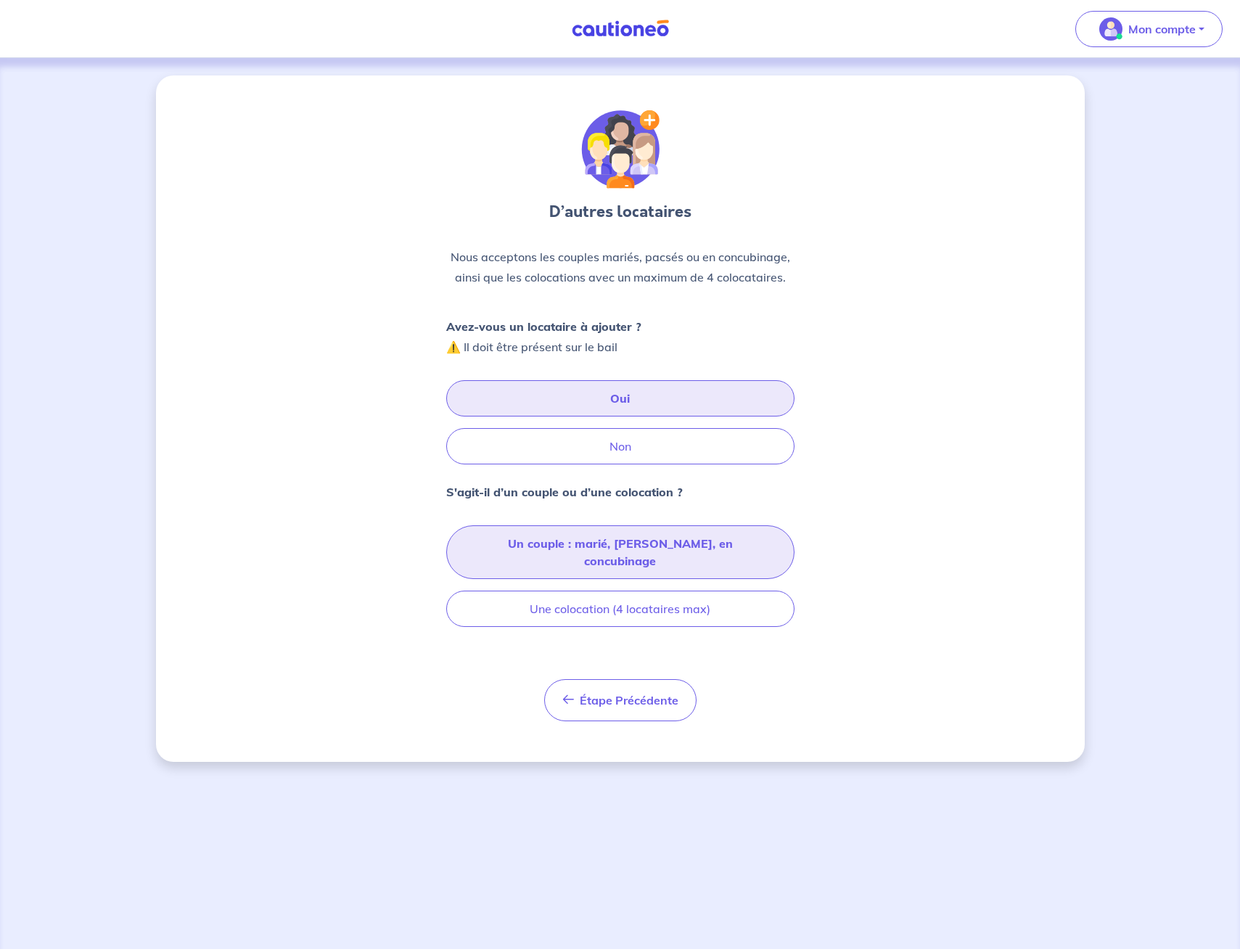
click at [596, 547] on button "Un couple : marié, [PERSON_NAME], en concubinage" at bounding box center [621, 552] width 348 height 54
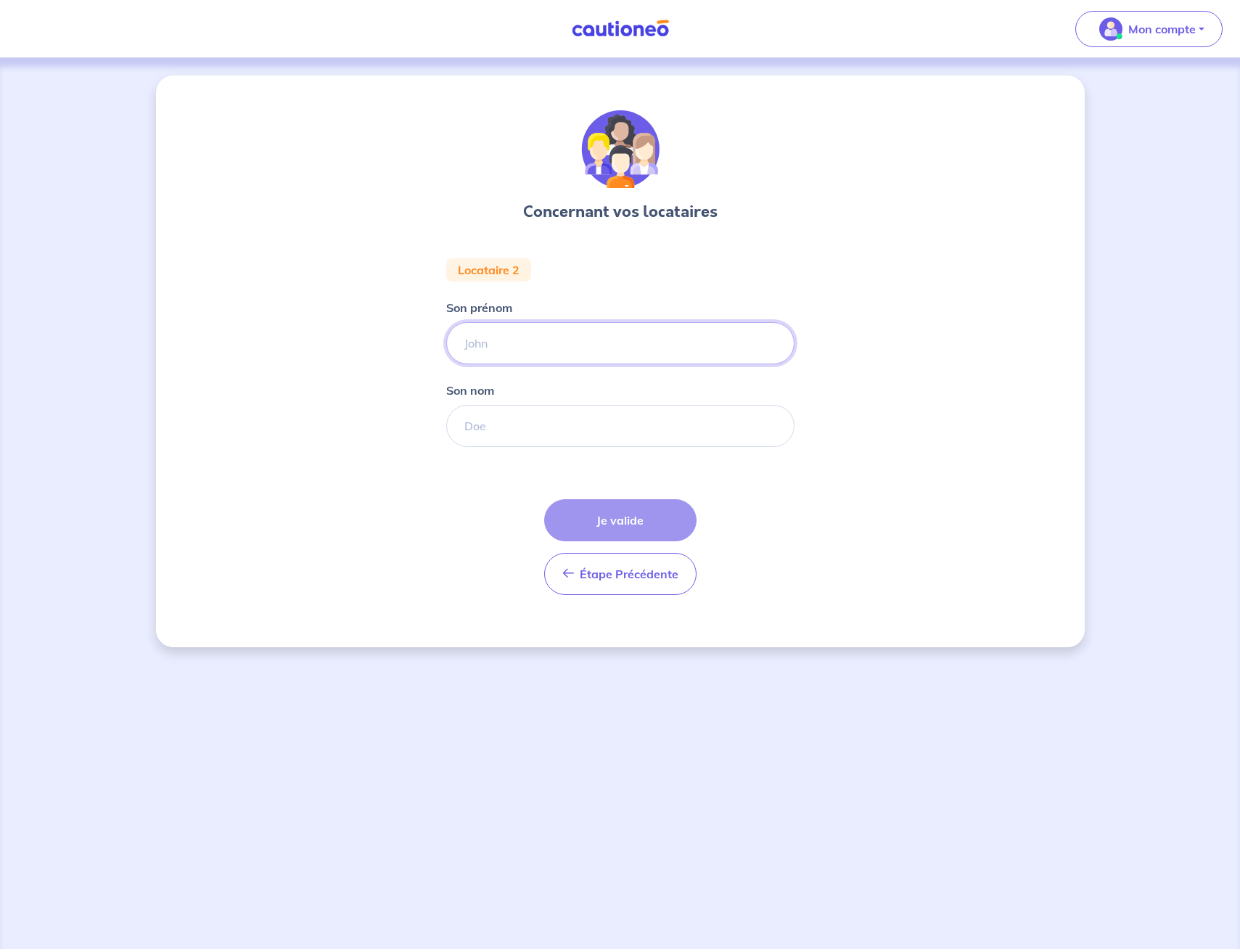
click at [511, 329] on input "Son prénom" at bounding box center [621, 343] width 348 height 42
type input "German"
click at [368, 411] on div "Concernant vos locataires Locataire 2 Son prénom German Son nom Étape Précédent…" at bounding box center [620, 361] width 929 height 572
click at [500, 428] on input "Son nom" at bounding box center [621, 425] width 348 height 42
paste input "[PERSON_NAME]"
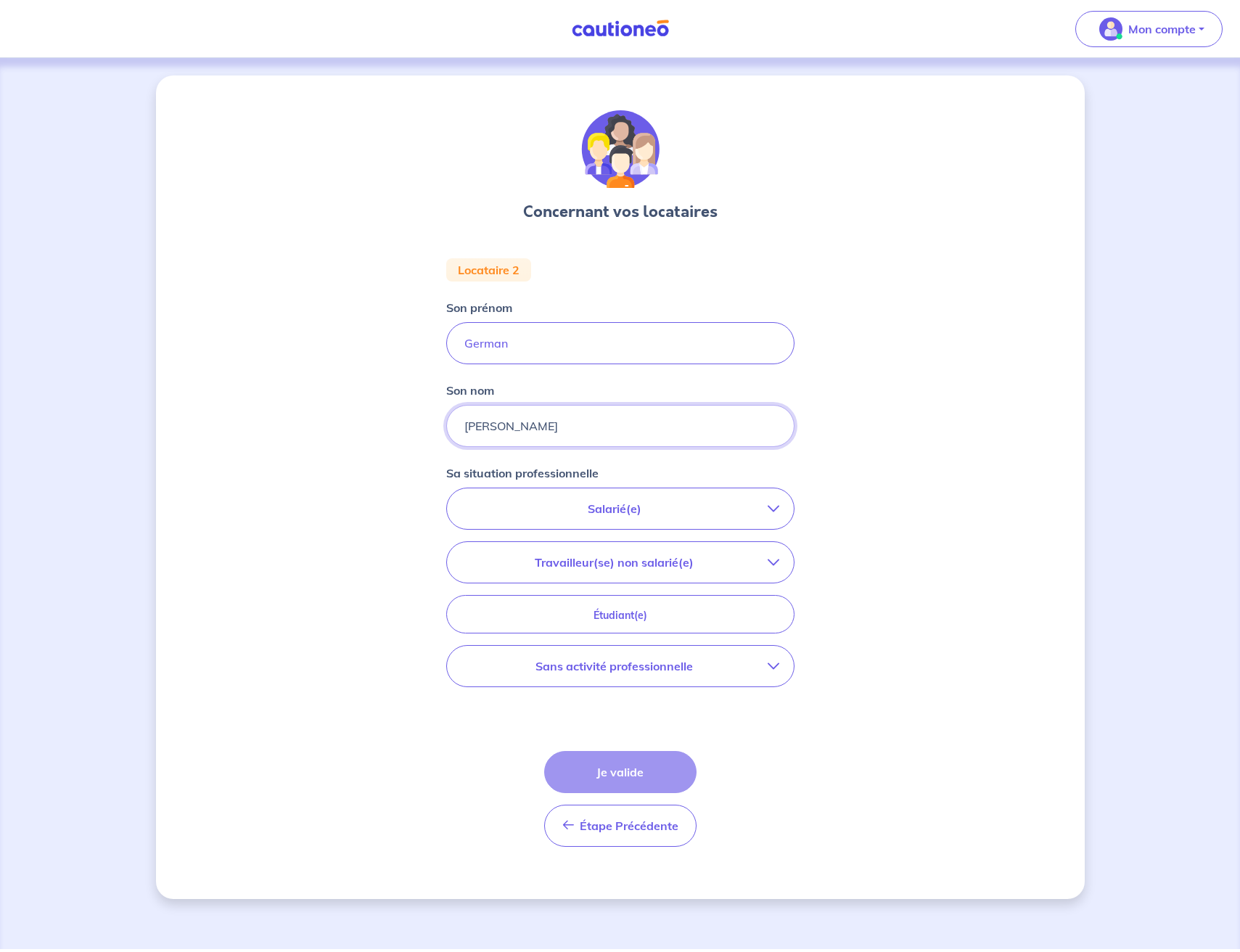
type input "[PERSON_NAME]"
click at [600, 514] on p "Salarié(e)" at bounding box center [614, 509] width 306 height 18
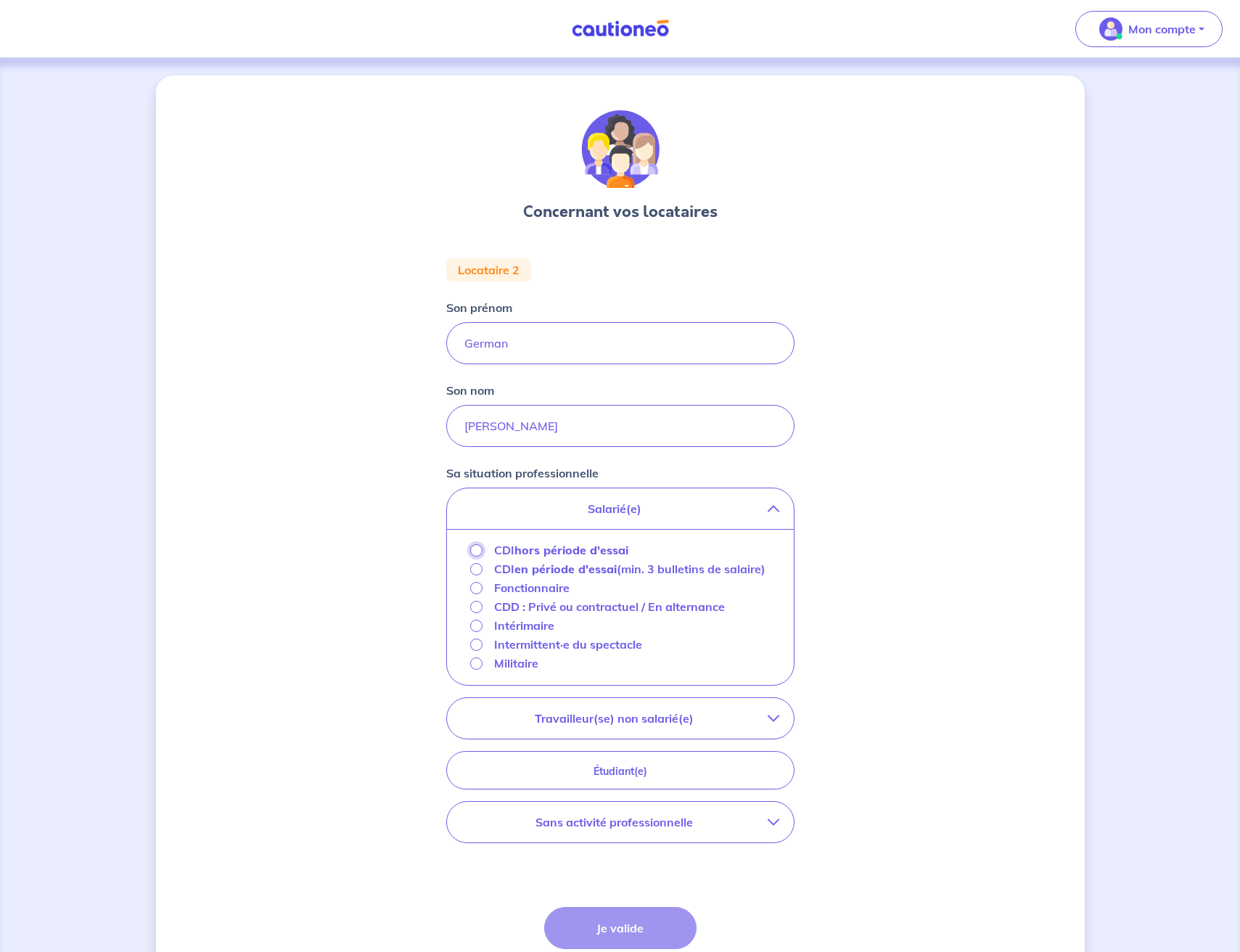
click at [479, 548] on input "CDI hors période d'essai" at bounding box center [475, 550] width 12 height 12
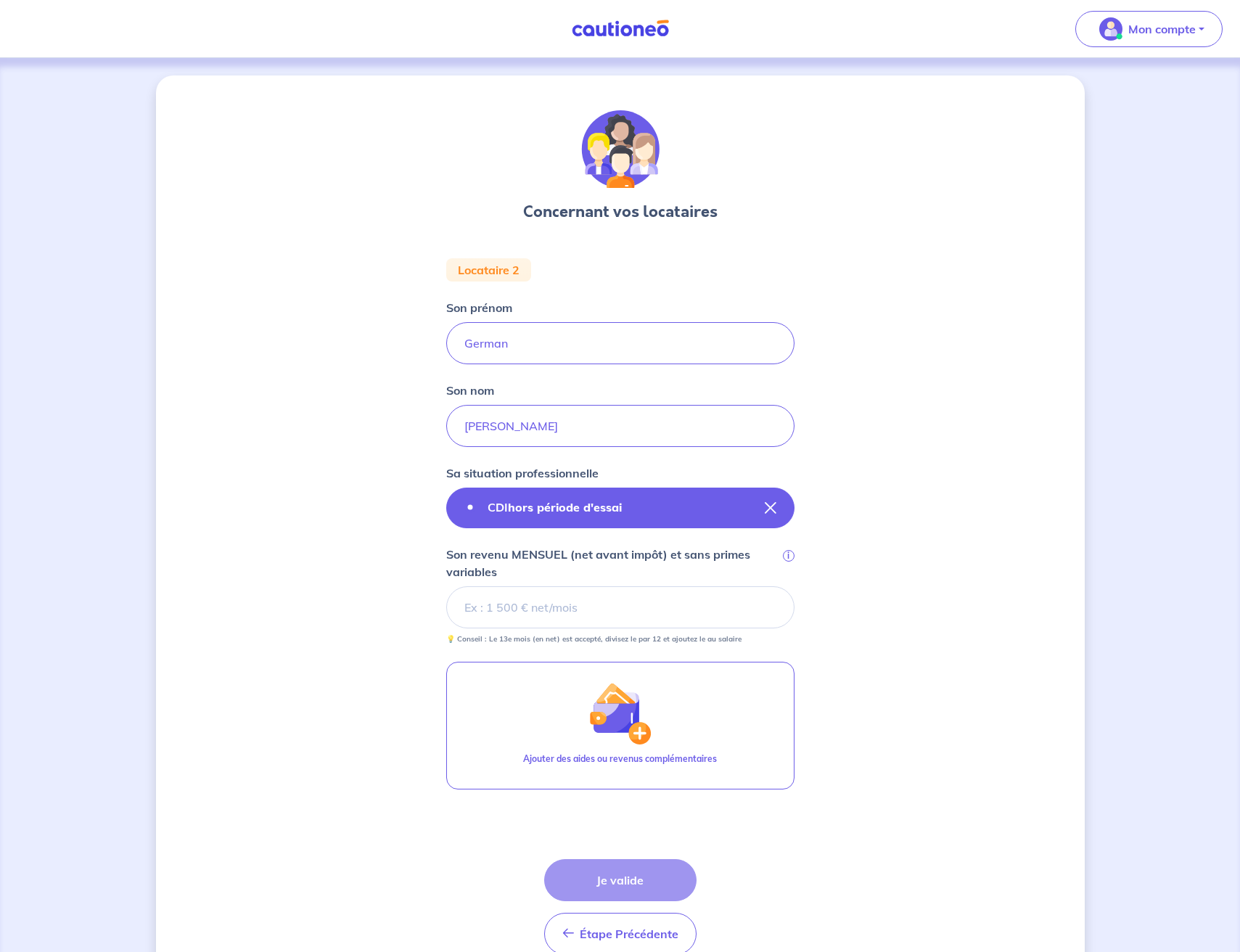
click at [532, 502] on strong "hors période d'essai" at bounding box center [564, 508] width 114 height 15
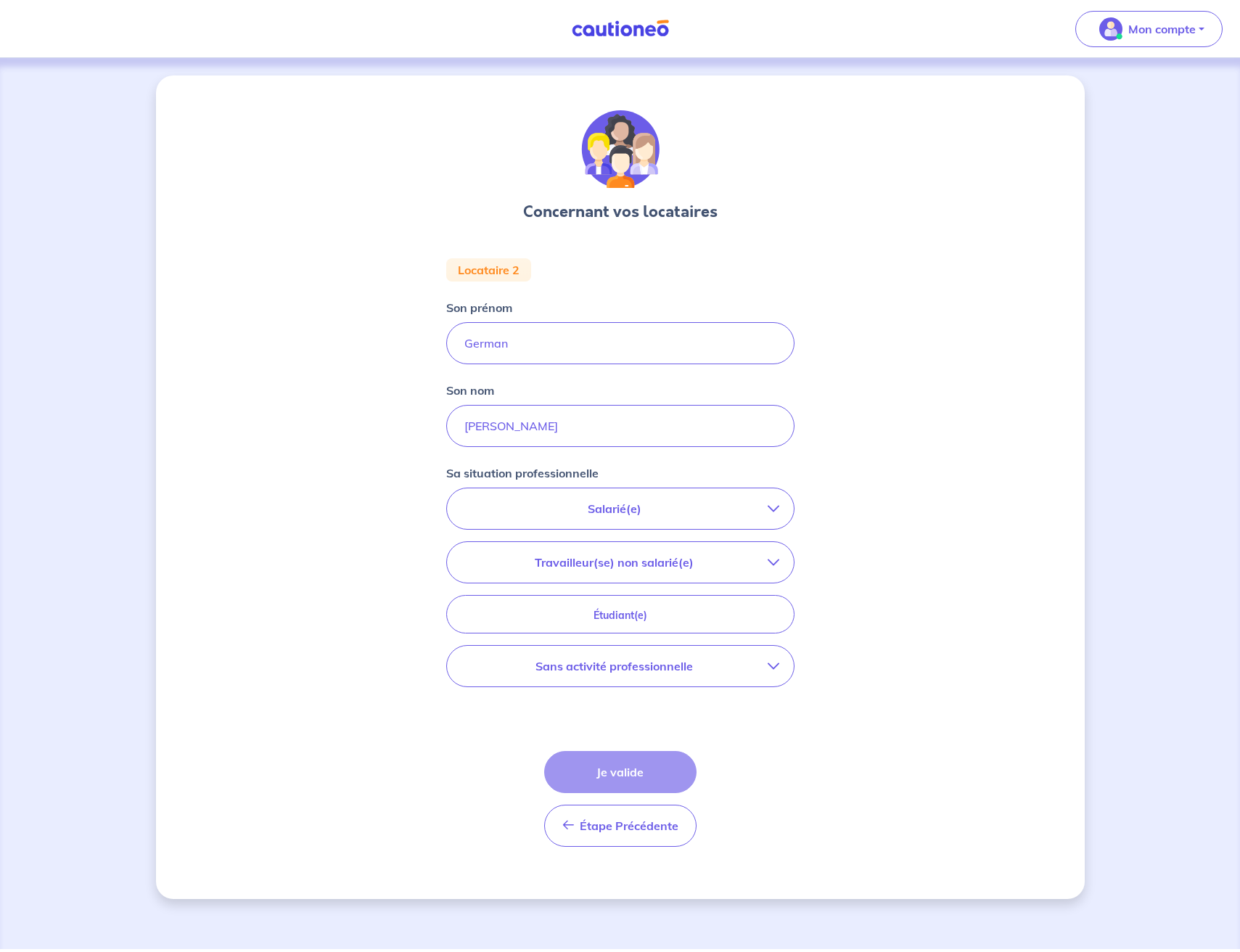
click at [537, 516] on p "Salarié(e)" at bounding box center [614, 509] width 306 height 18
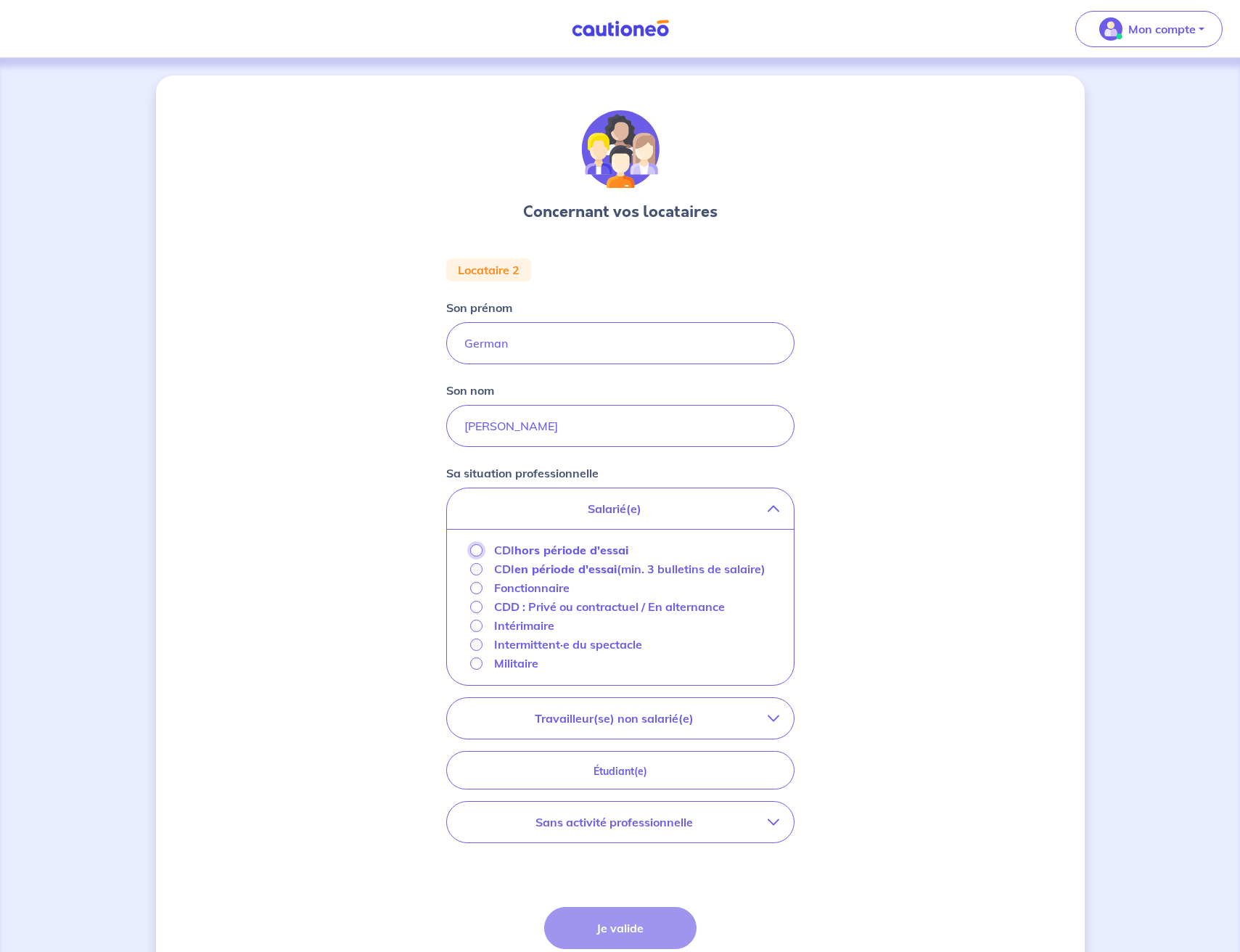
click at [472, 548] on input "CDI hors période d'essai" at bounding box center [475, 550] width 12 height 12
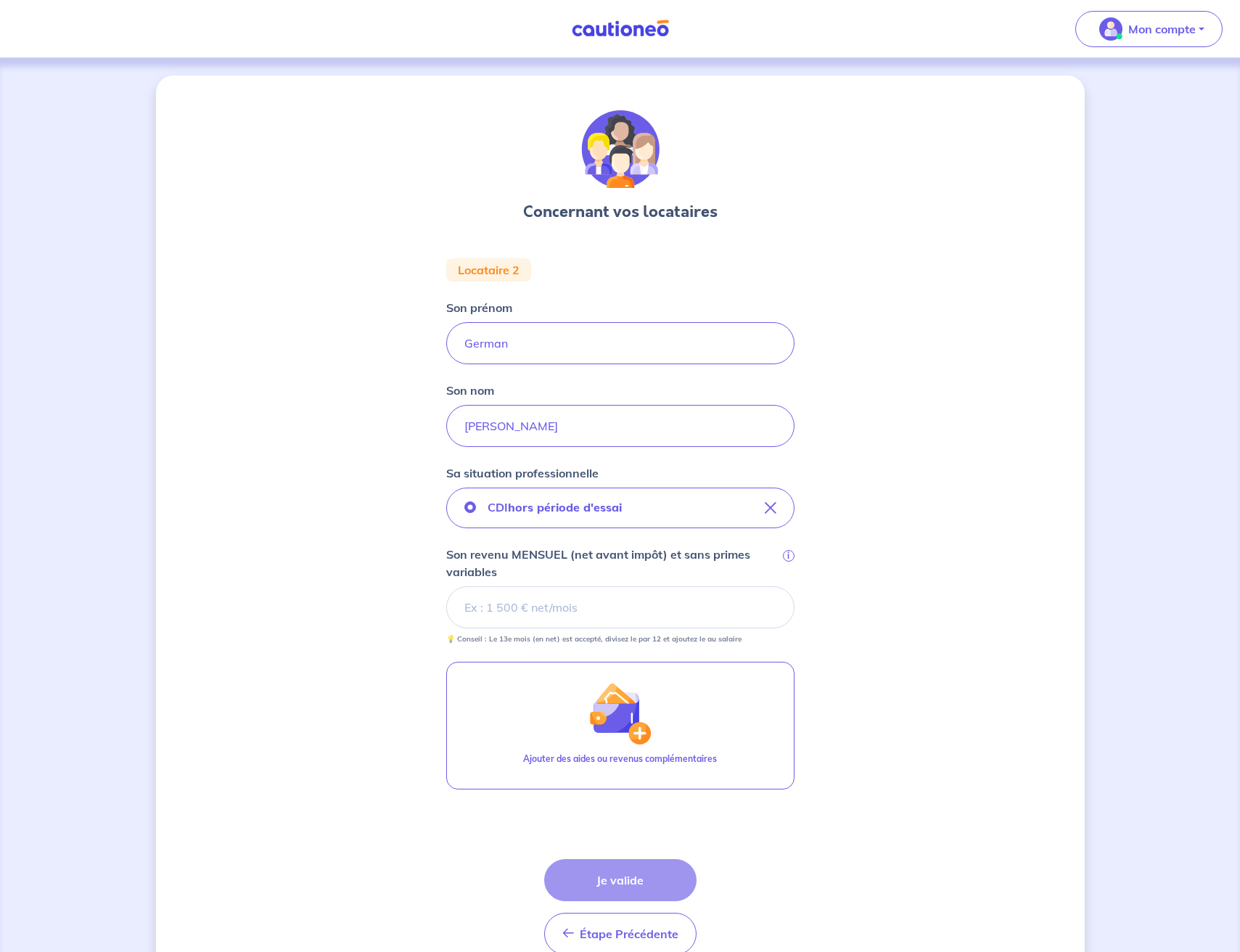
click at [497, 609] on input "Son revenu MENSUEL (net avant impôt) et sans primes variables i" at bounding box center [621, 607] width 348 height 42
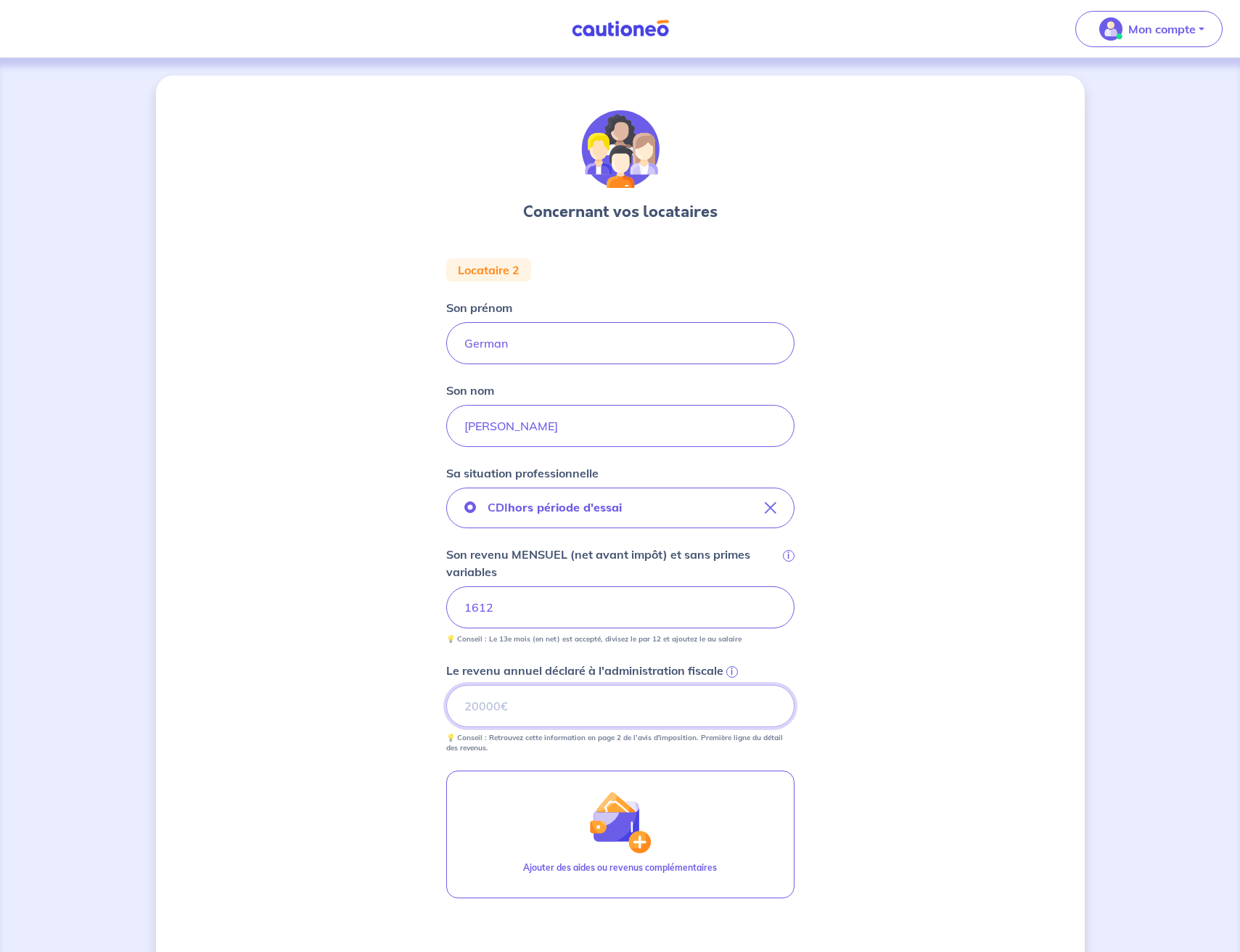
click at [496, 711] on input "Le revenu annuel déclaré à l'administration fiscale i" at bounding box center [621, 705] width 348 height 42
type input "11640"
click at [915, 671] on div "Concernant vos locataires Locataire 2 Son prénom German Son nom [PERSON_NAME] S…" at bounding box center [620, 595] width 929 height 1041
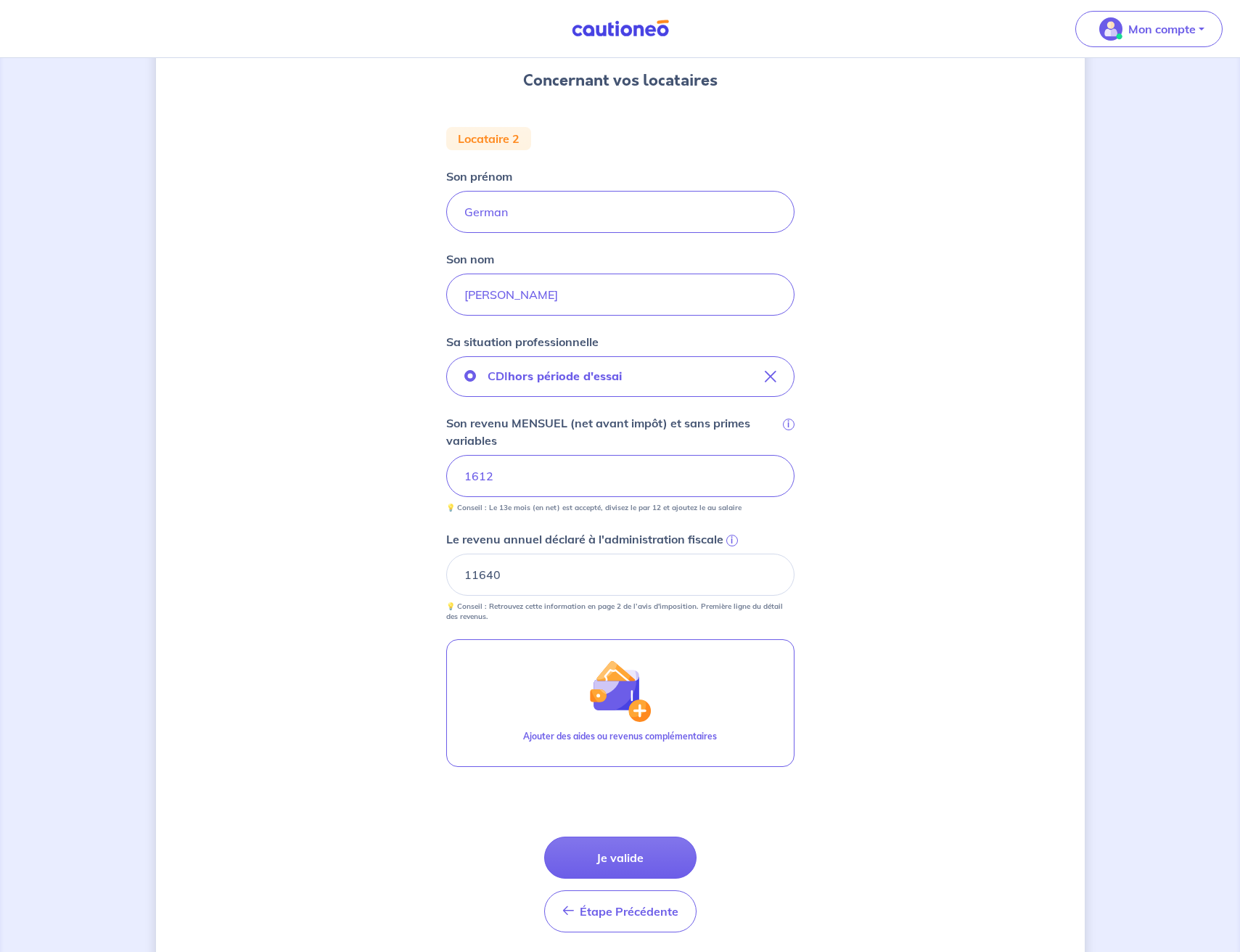
scroll to position [182, 0]
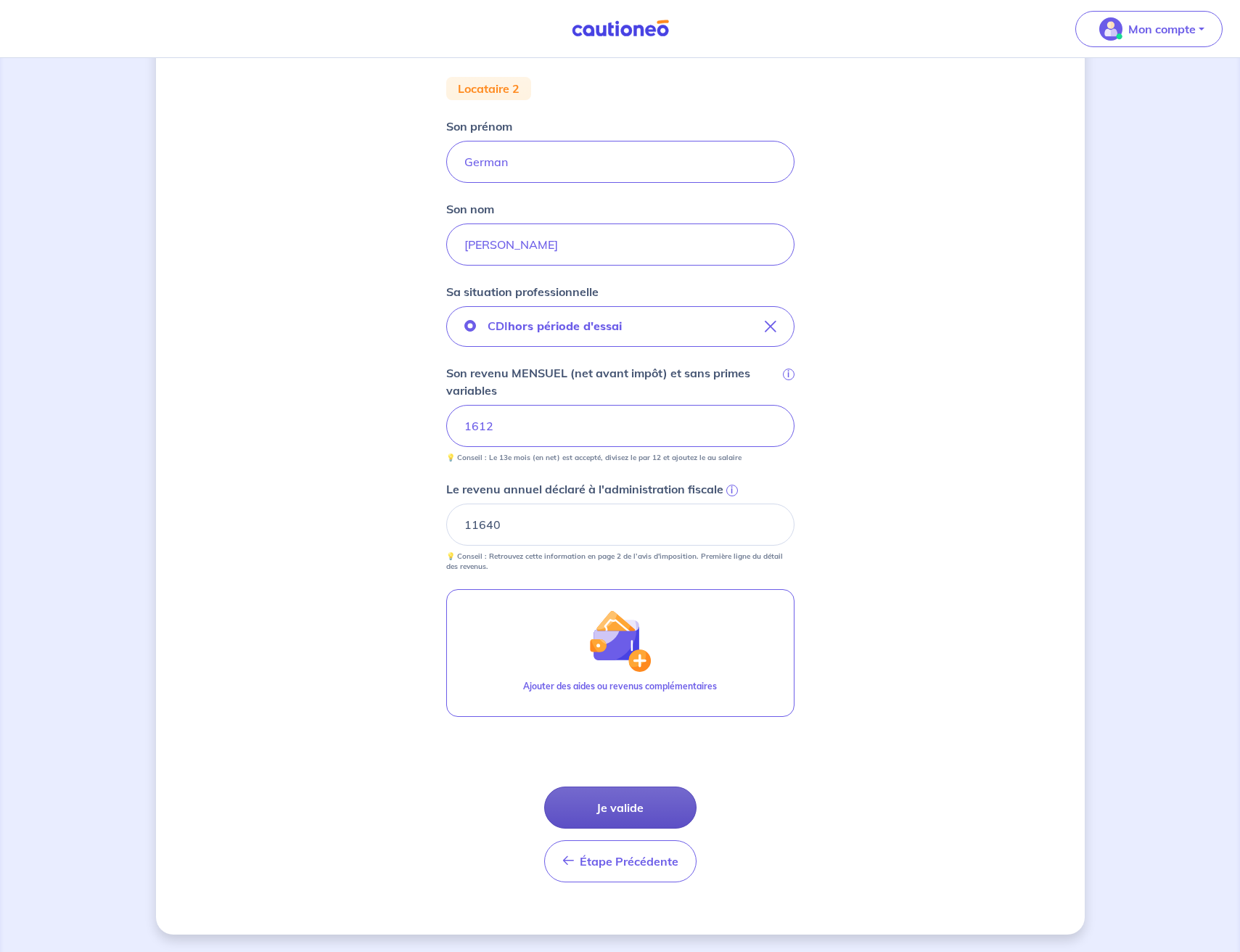
click at [594, 802] on button "Je valide" at bounding box center [620, 807] width 152 height 42
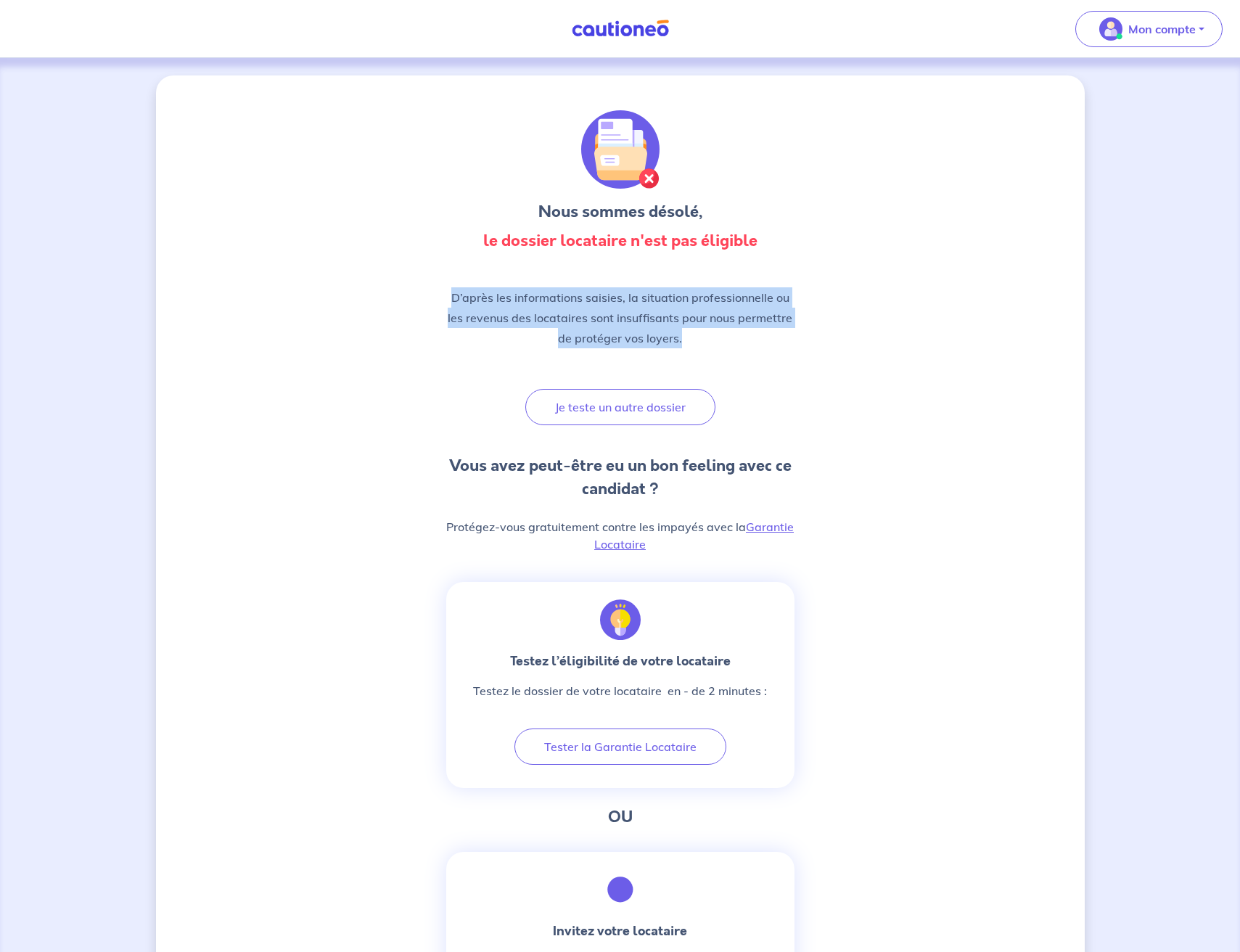
drag, startPoint x: 456, startPoint y: 296, endPoint x: 701, endPoint y: 343, distance: 249.5
click at [701, 343] on p "D’après les informations saisies, la situation professionnelle ou les revenus d…" at bounding box center [621, 318] width 348 height 61
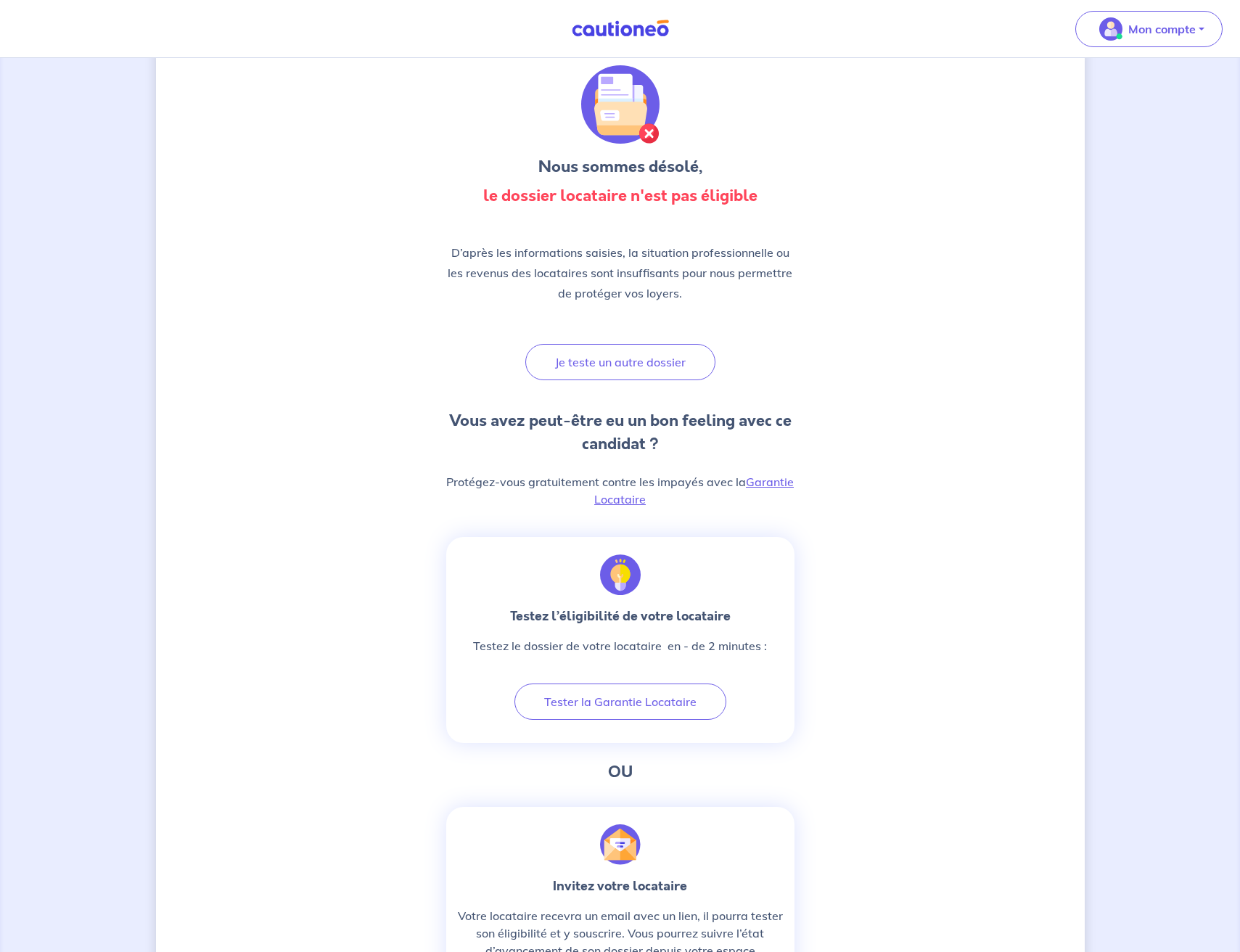
scroll to position [52, 0]
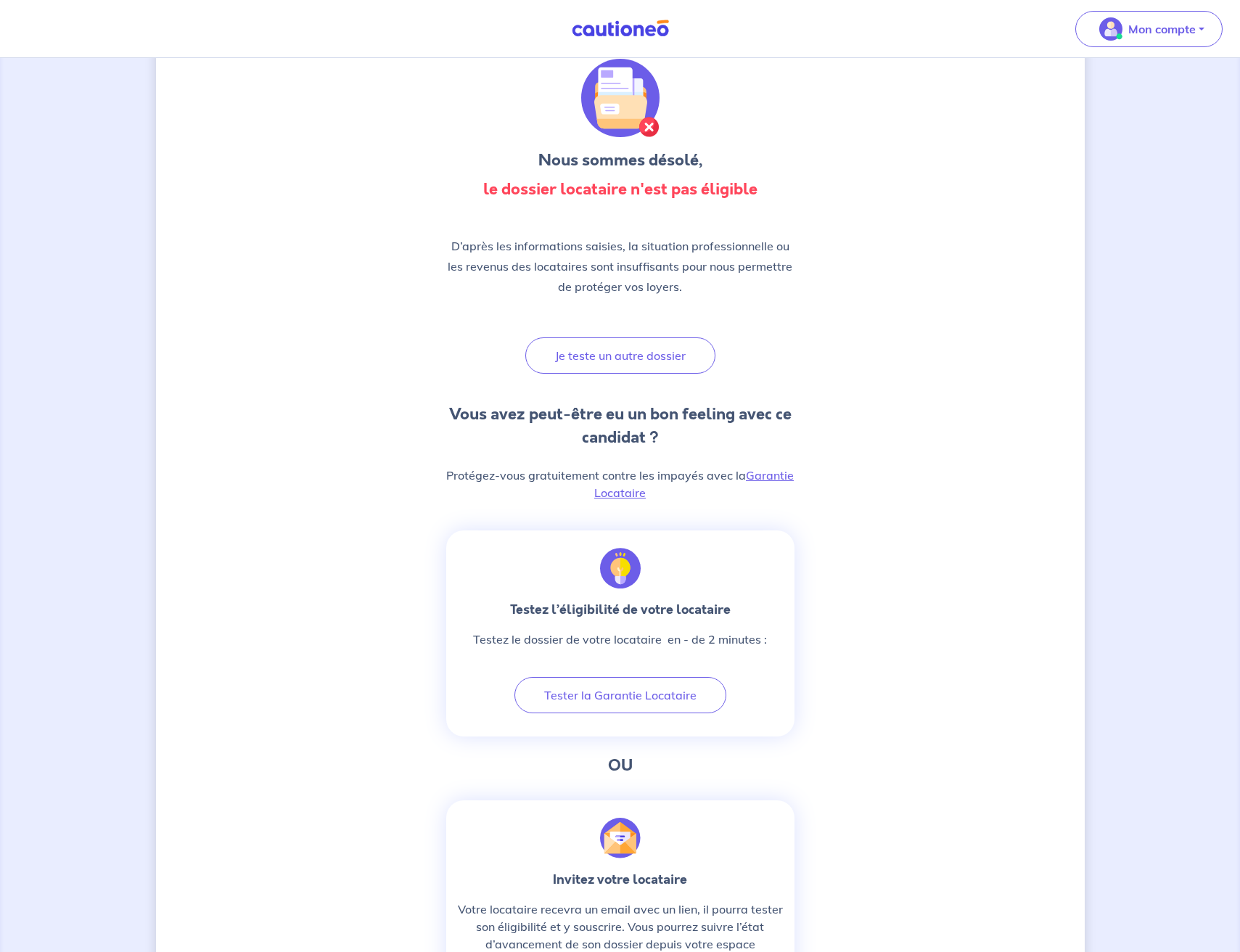
drag, startPoint x: 652, startPoint y: 498, endPoint x: 708, endPoint y: 502, distance: 56.1
click at [708, 502] on div "Vous avez peut-être eu un bon feeling avec ce candidat ? Protégez-vous gratuite…" at bounding box center [621, 458] width 348 height 110
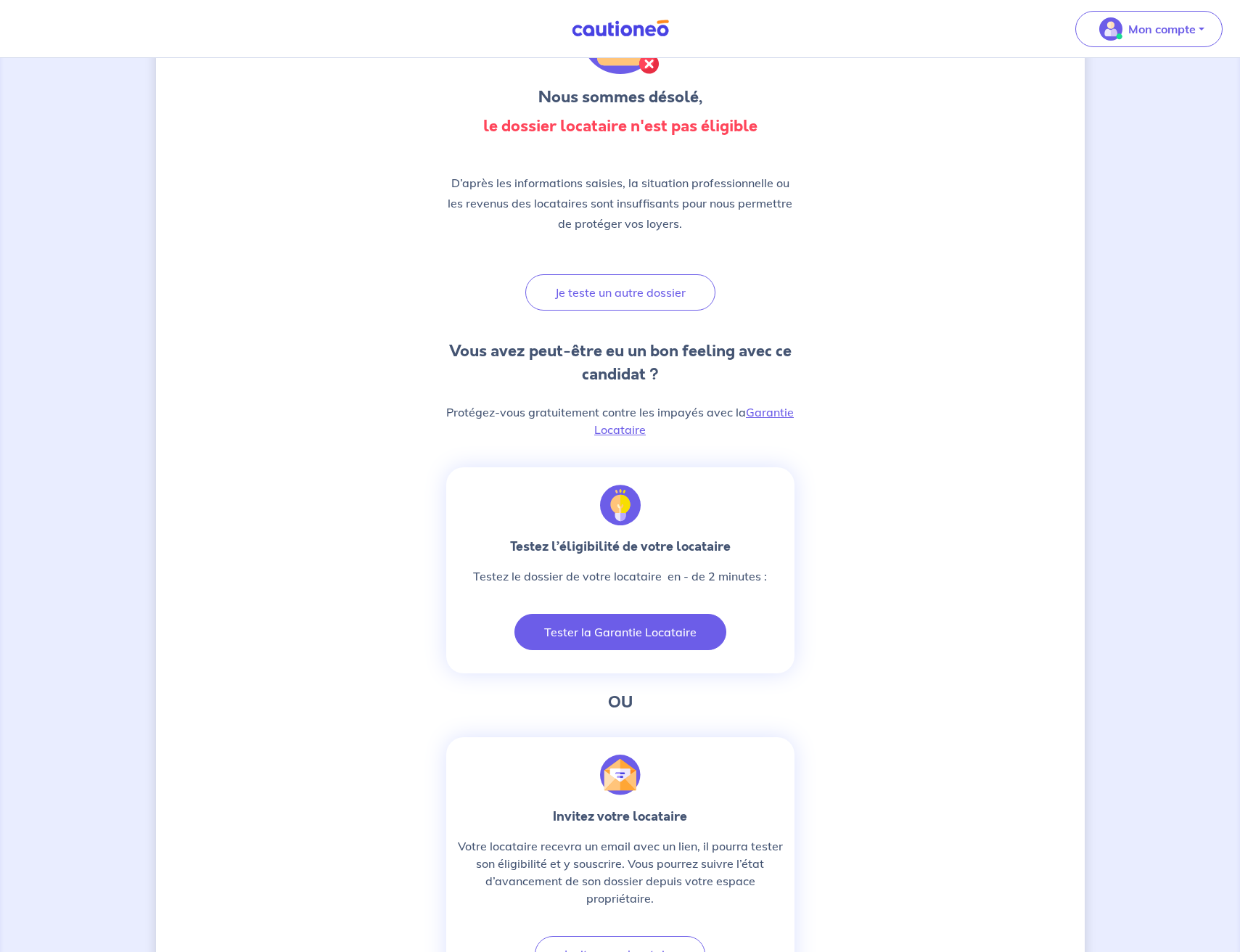
scroll to position [81, 0]
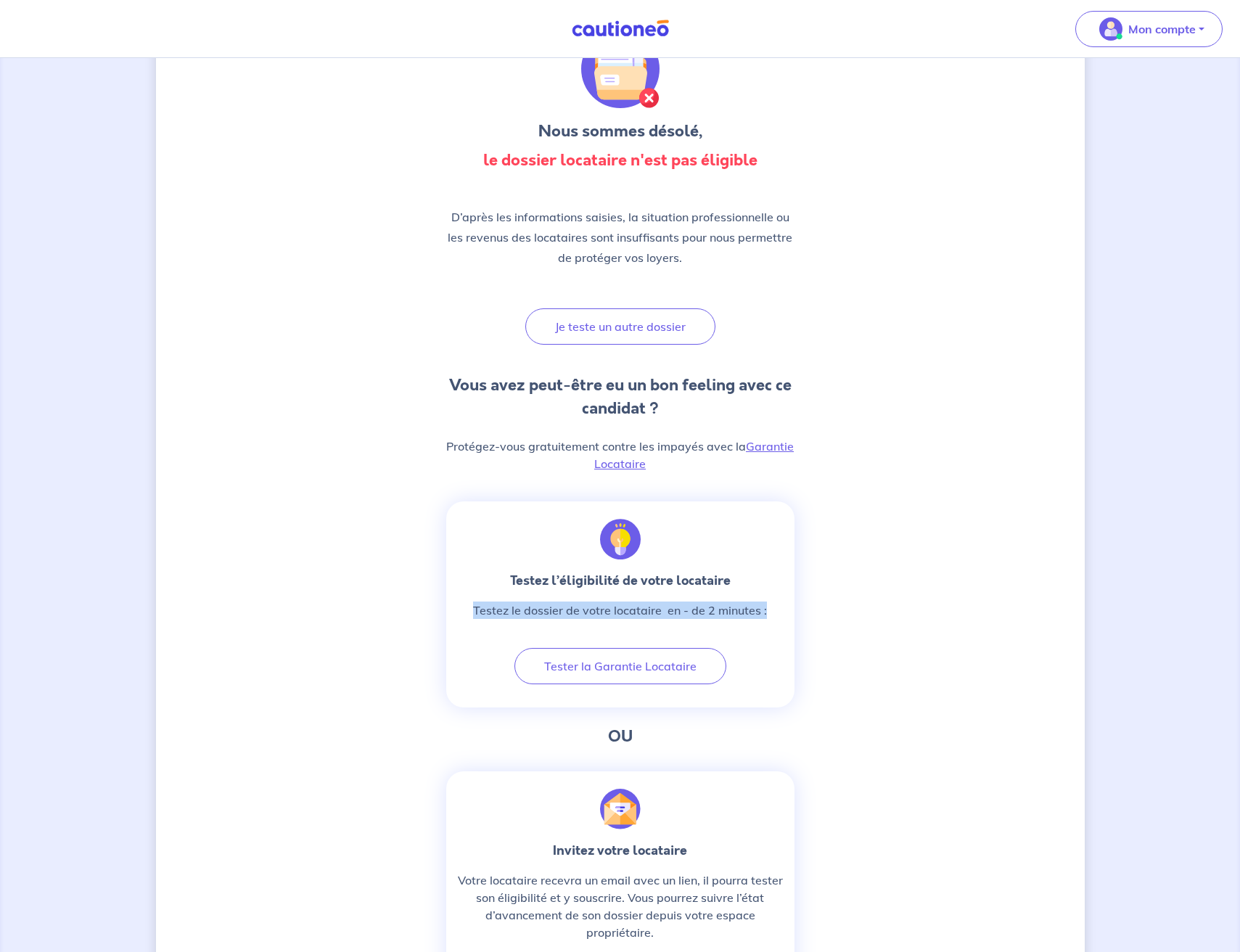
drag, startPoint x: 469, startPoint y: 614, endPoint x: 768, endPoint y: 611, distance: 299.0
click at [768, 611] on div "Testez l’éligibilité de votre locataire Testez le dossier de votre locataire  e…" at bounding box center [621, 604] width 348 height 206
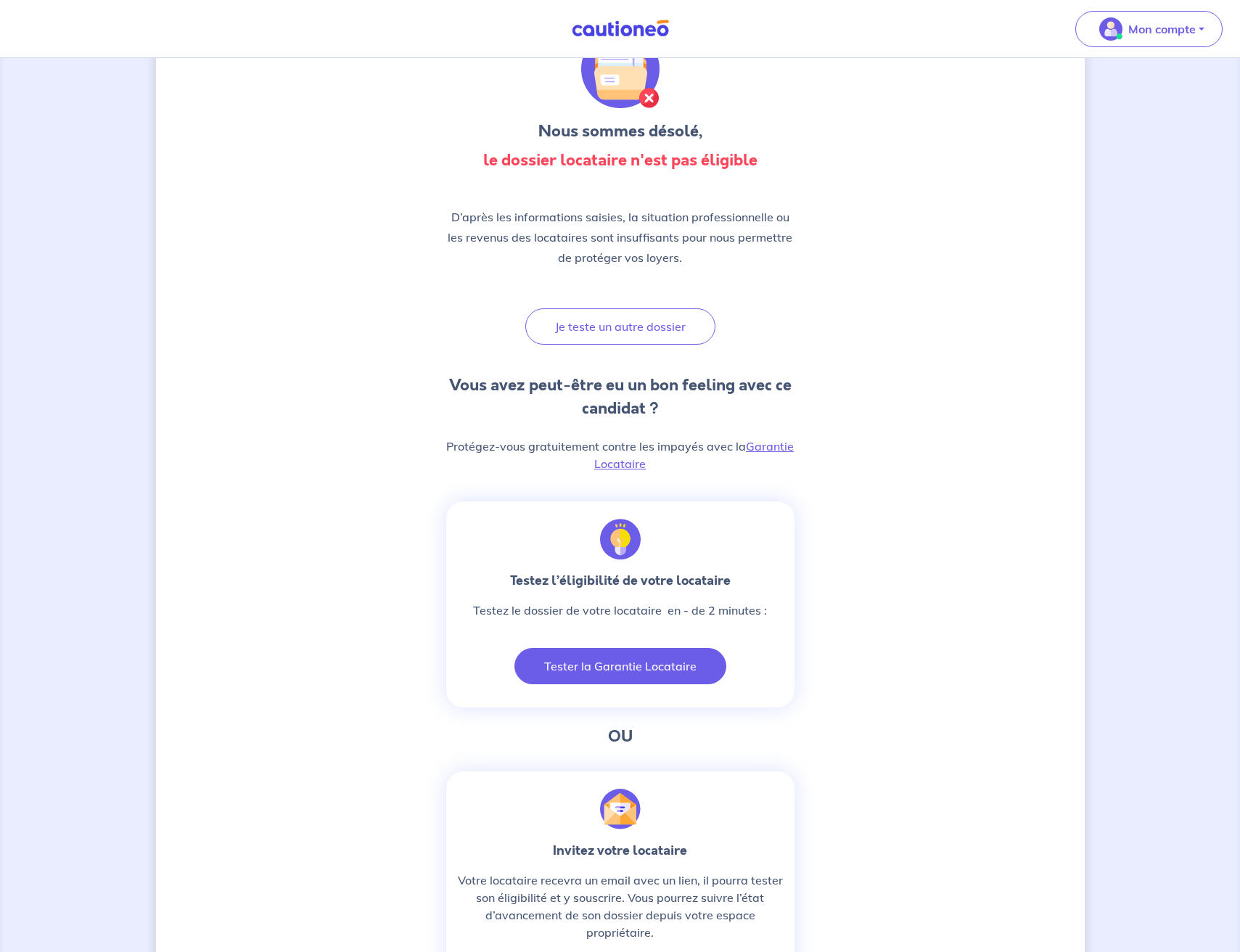
click at [652, 662] on button "Tester la Garantie Locataire" at bounding box center [620, 666] width 212 height 36
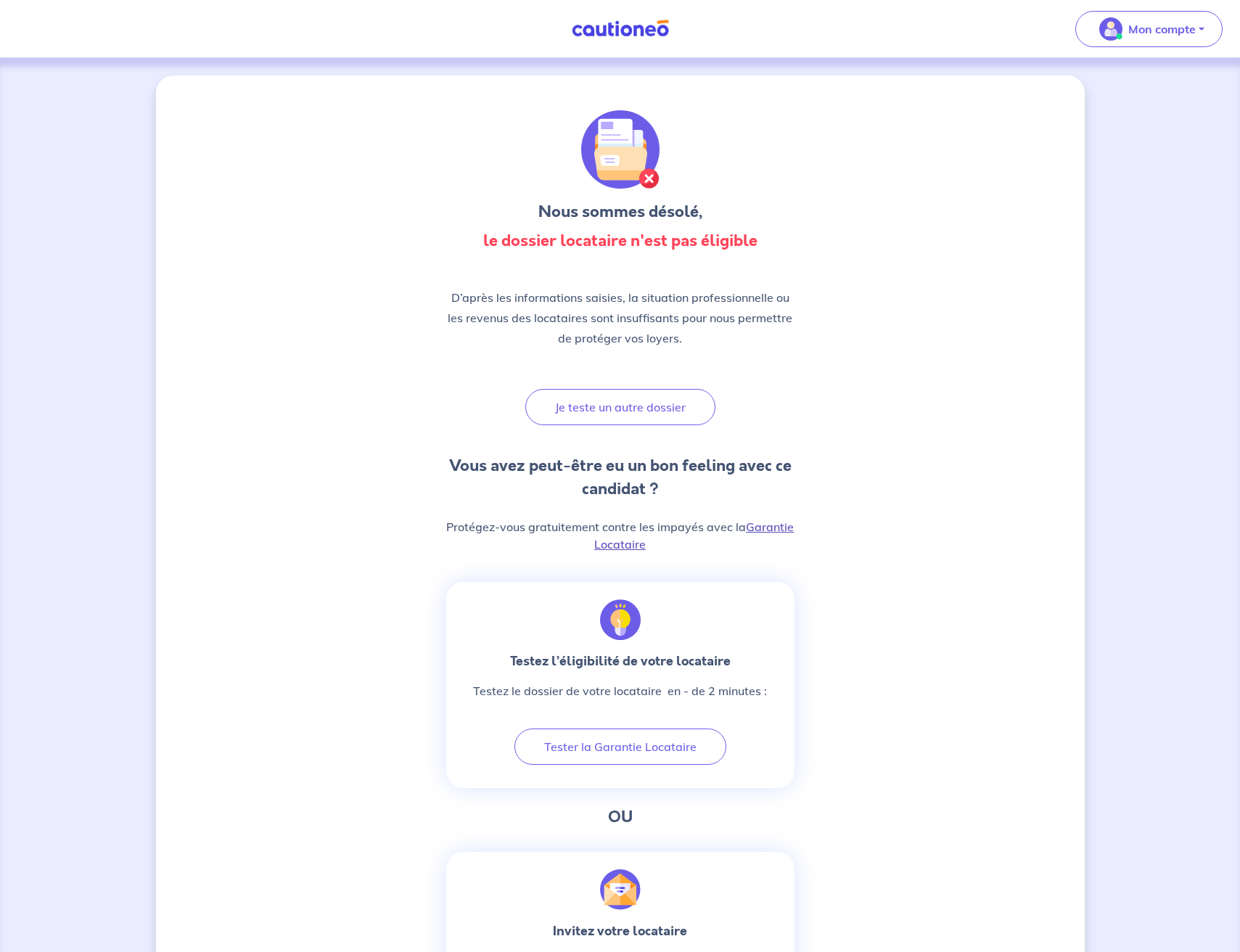
click at [614, 543] on link "Garantie Locataire" at bounding box center [693, 536] width 199 height 32
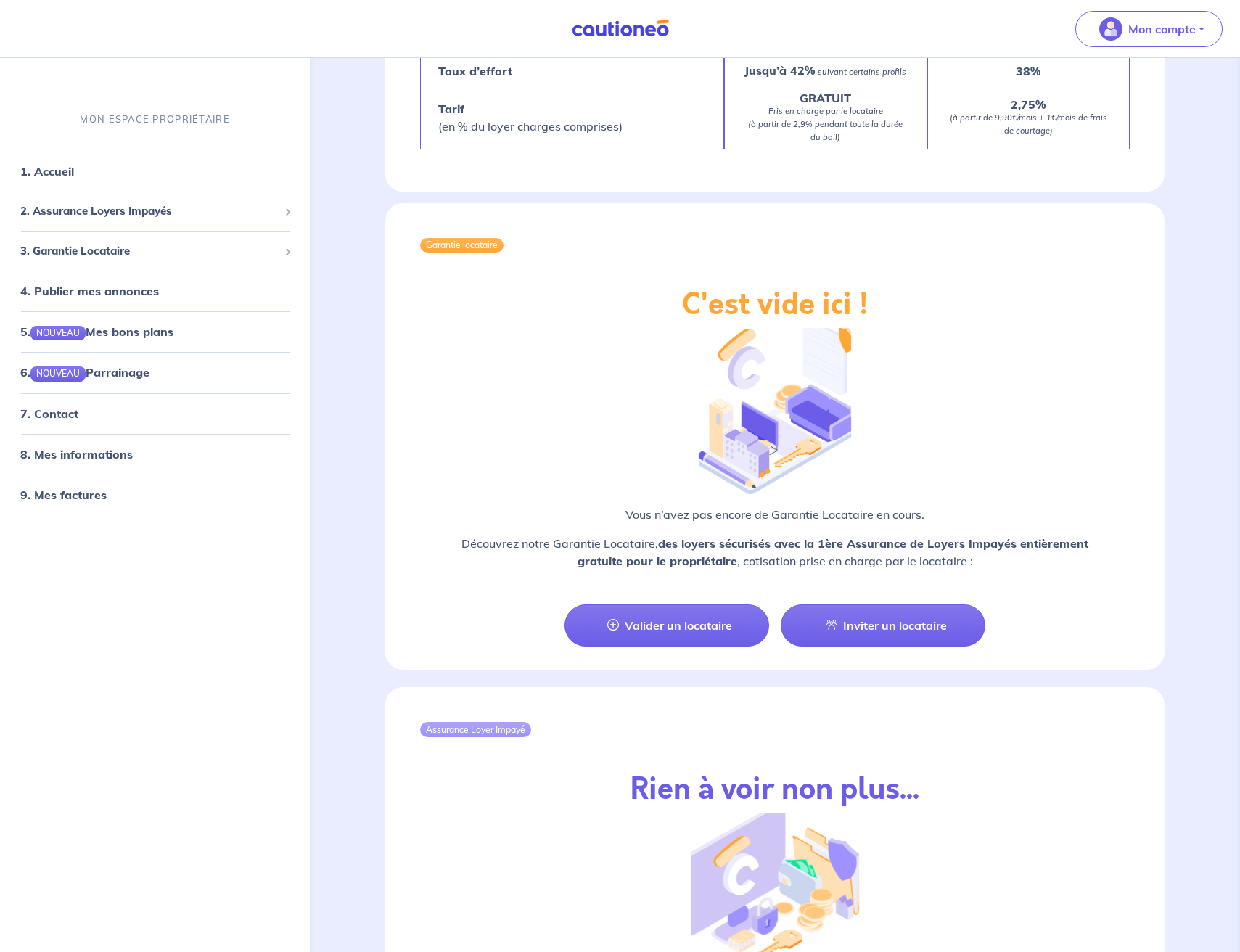
scroll to position [801, 0]
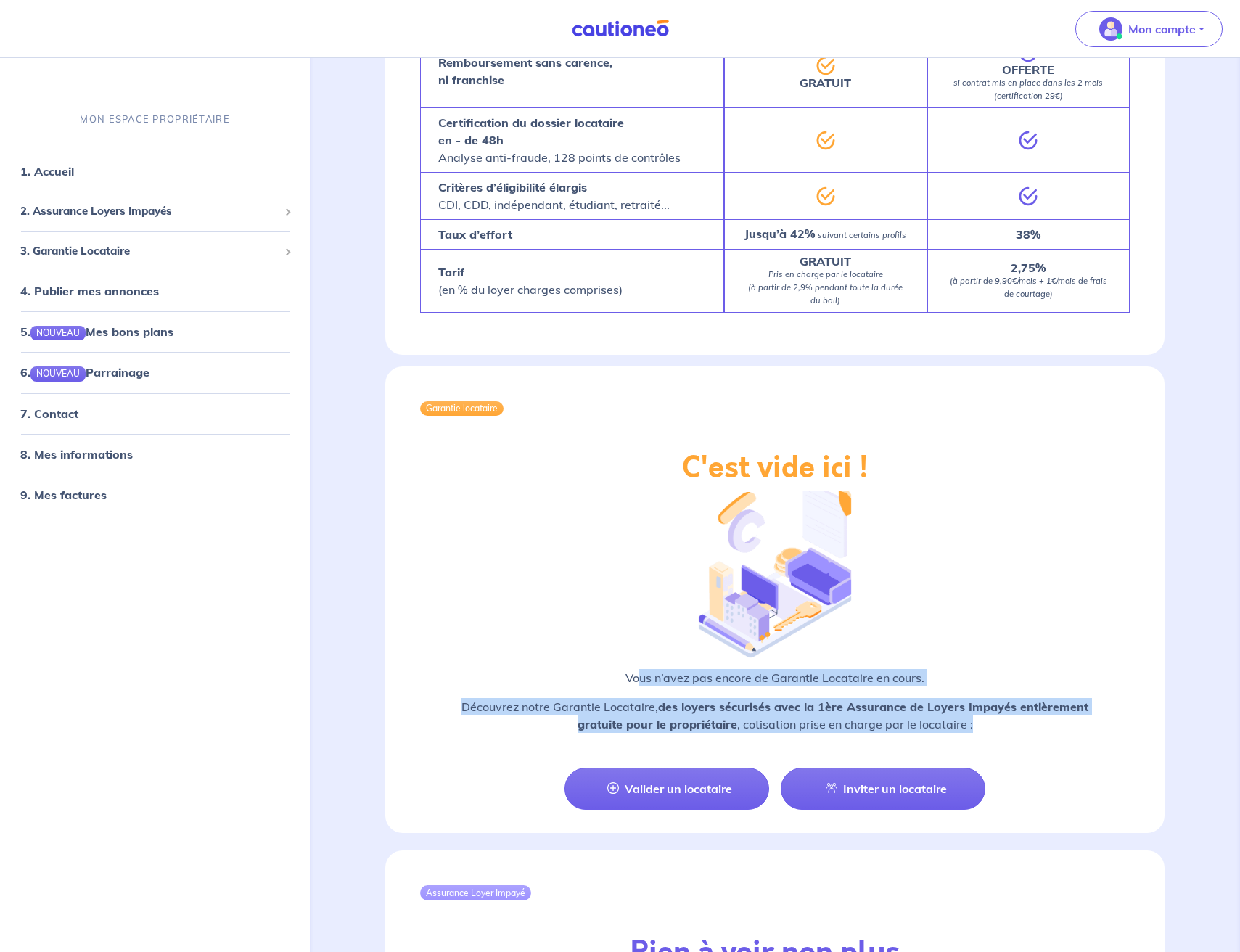
drag, startPoint x: 643, startPoint y: 678, endPoint x: 1029, endPoint y: 728, distance: 389.2
click at [1029, 728] on div "Vous n’avez pas encore de Garantie Locataire en cours. Découvrez notre Garantie…" at bounding box center [775, 706] width 710 height 75
click at [1029, 728] on p "Découvrez notre Garantie Locataire, des loyers sécurisés avec la 1ère Assurance…" at bounding box center [775, 716] width 710 height 35
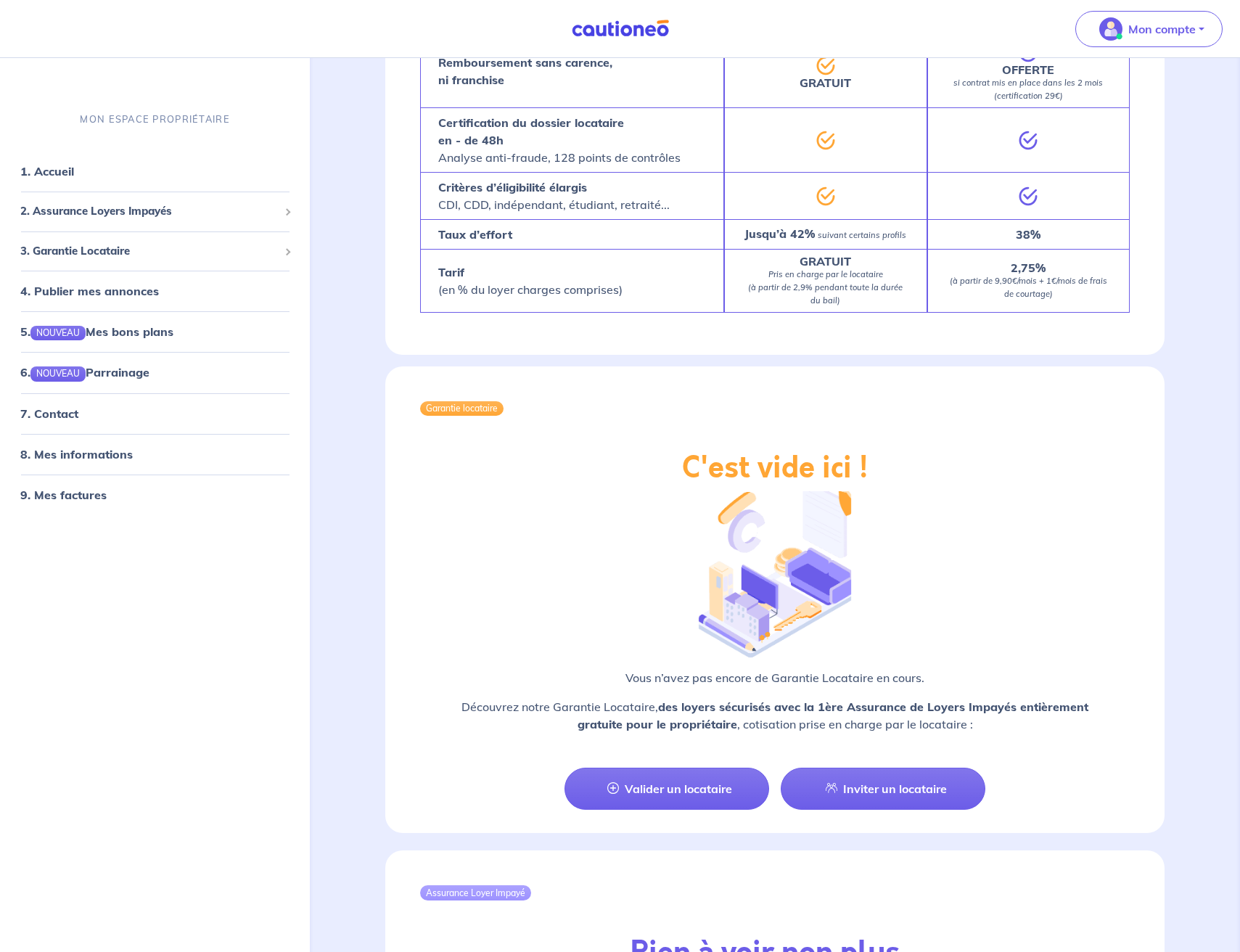
drag, startPoint x: 1001, startPoint y: 726, endPoint x: 1055, endPoint y: 735, distance: 54.7
click at [1056, 734] on div "Vous n’avez pas encore de Garantie Locataire en cours. Découvrez notre Garantie…" at bounding box center [775, 706] width 710 height 75
click at [1054, 735] on div "Vous n’avez pas encore de Garantie Locataire en cours. Découvrez notre Garantie…" at bounding box center [775, 706] width 710 height 75
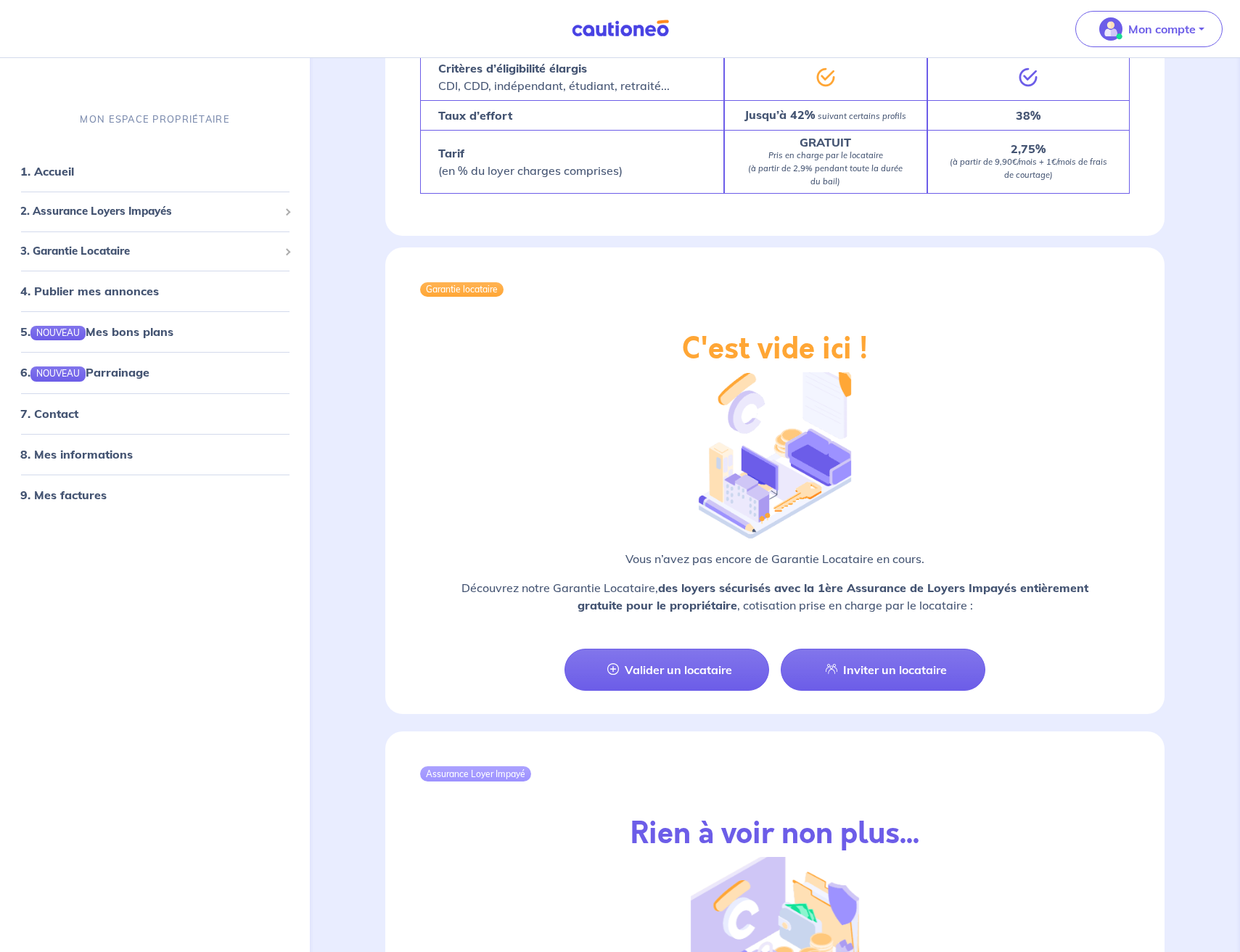
scroll to position [1078, 0]
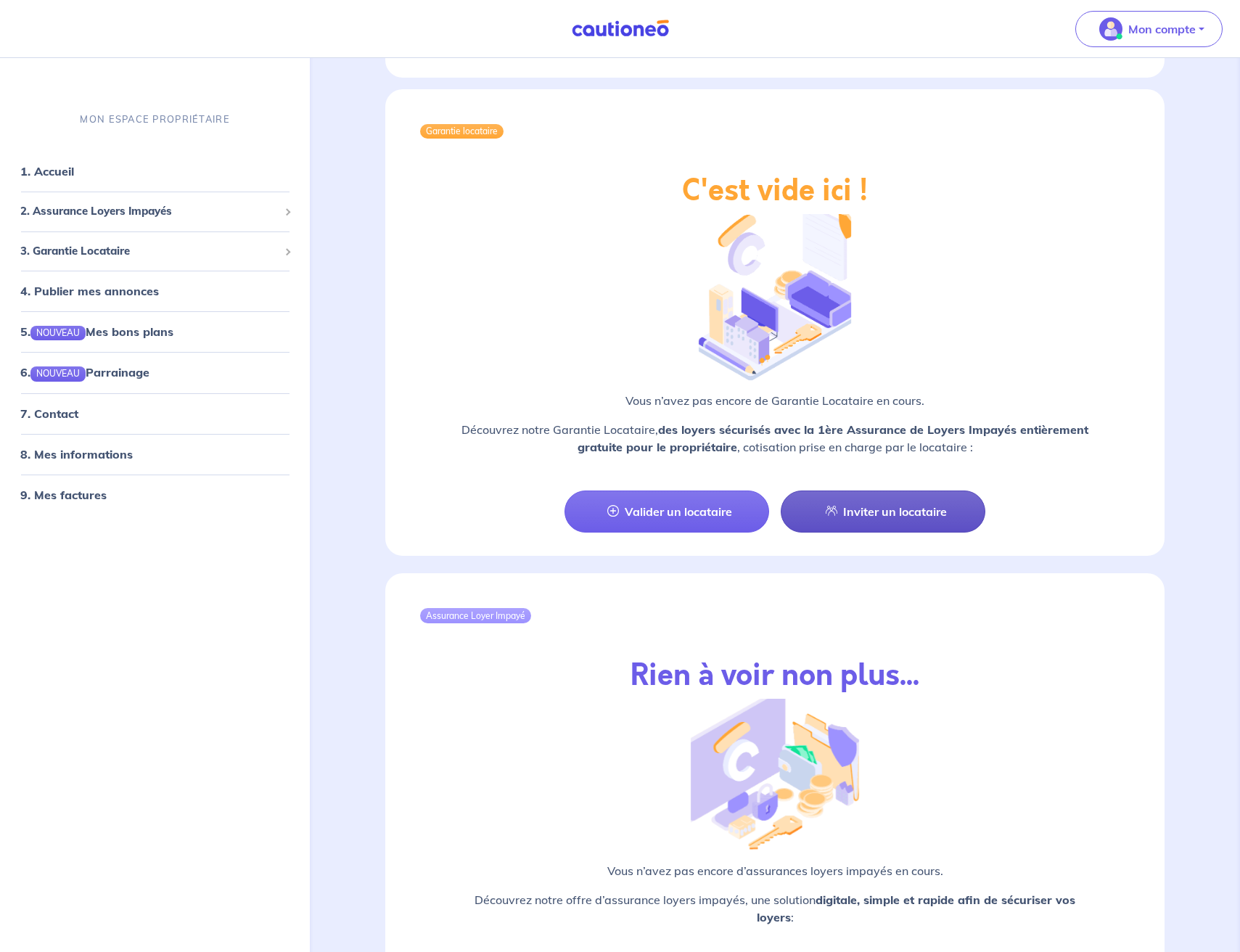
click at [892, 514] on link "Inviter un locataire" at bounding box center [883, 511] width 205 height 42
select select "FR"
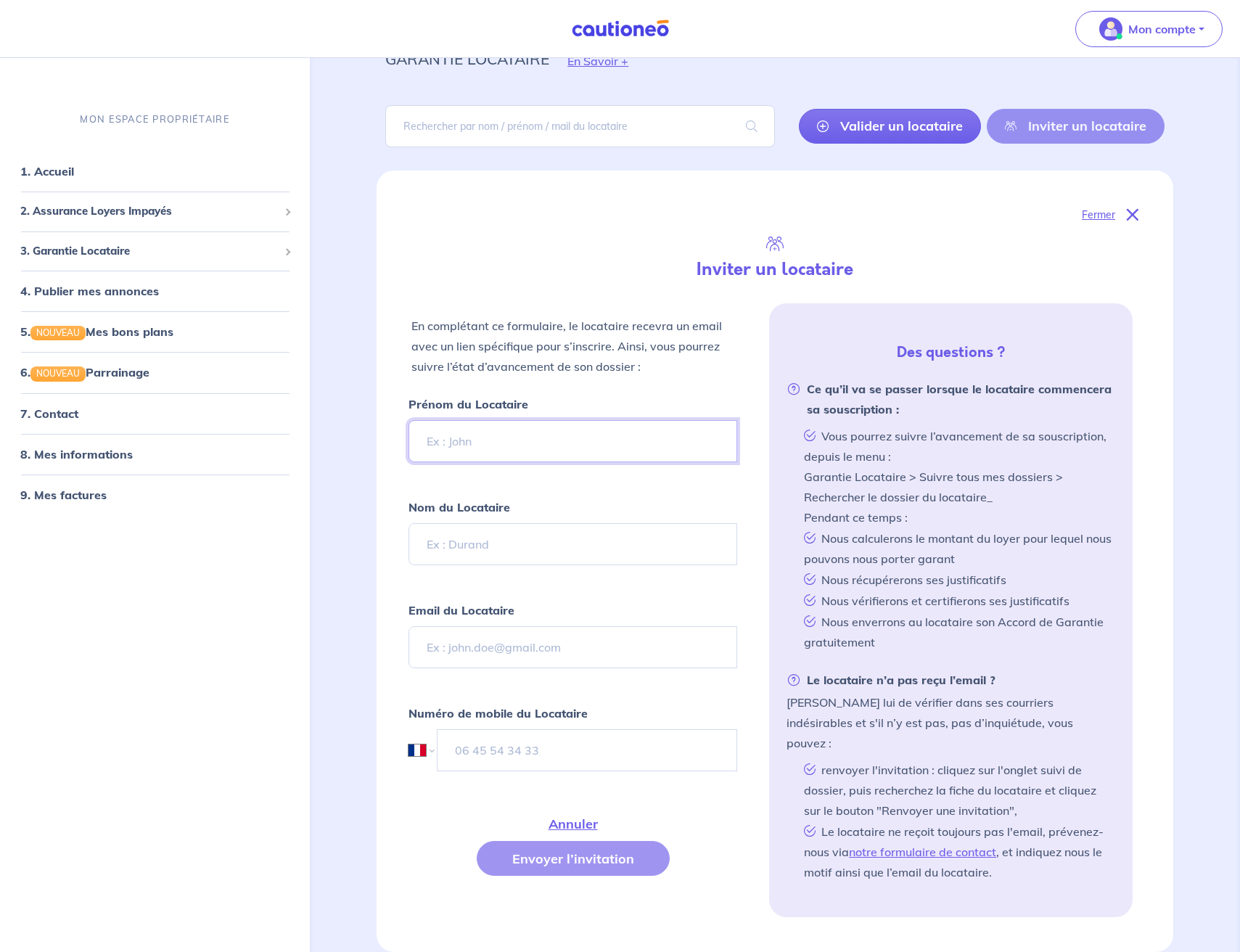
scroll to position [63, 0]
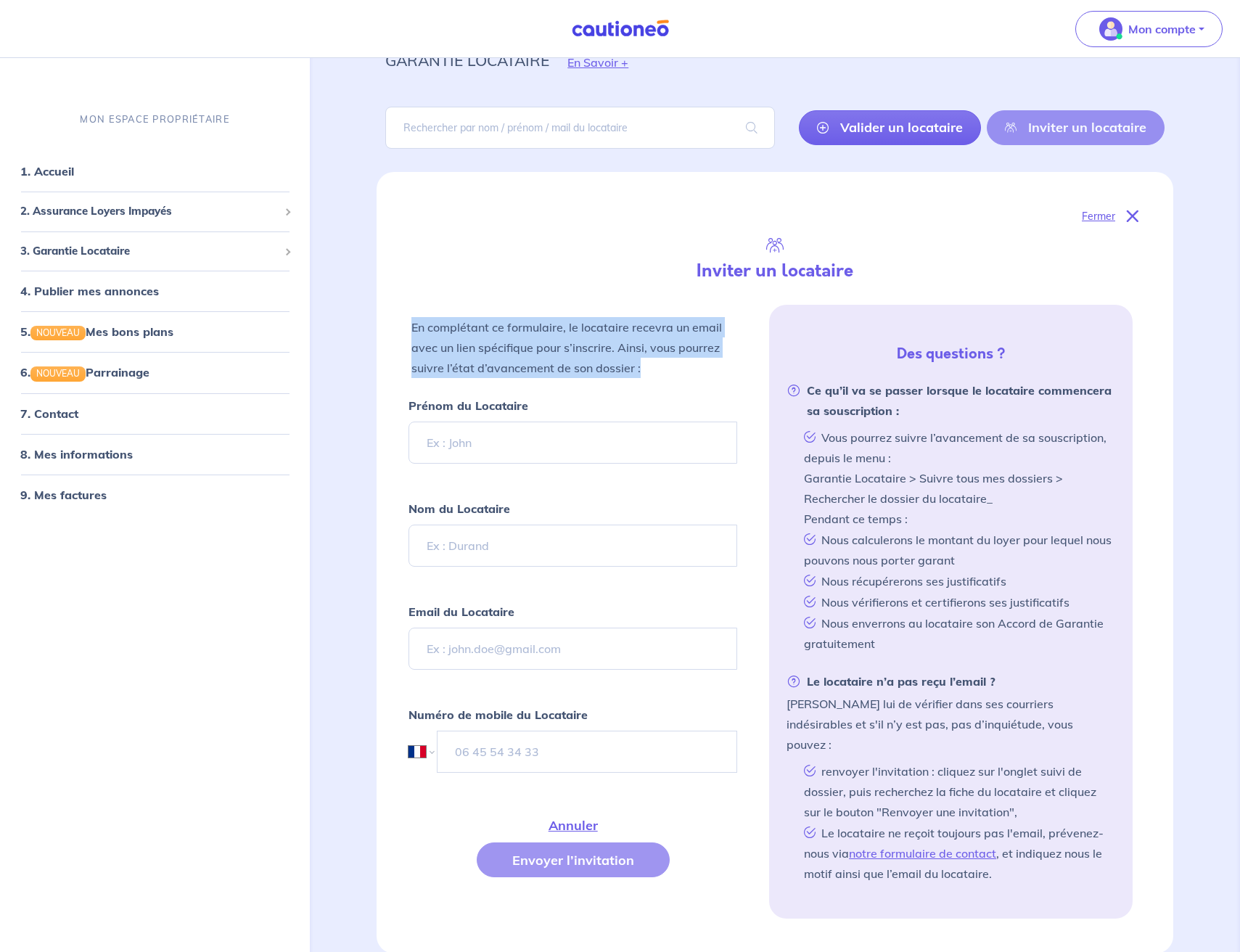
drag, startPoint x: 411, startPoint y: 320, endPoint x: 697, endPoint y: 367, distance: 289.8
click at [697, 367] on p "En complétant ce formulaire, le locataire recevra un email avec un lien spécifi…" at bounding box center [573, 348] width 323 height 61
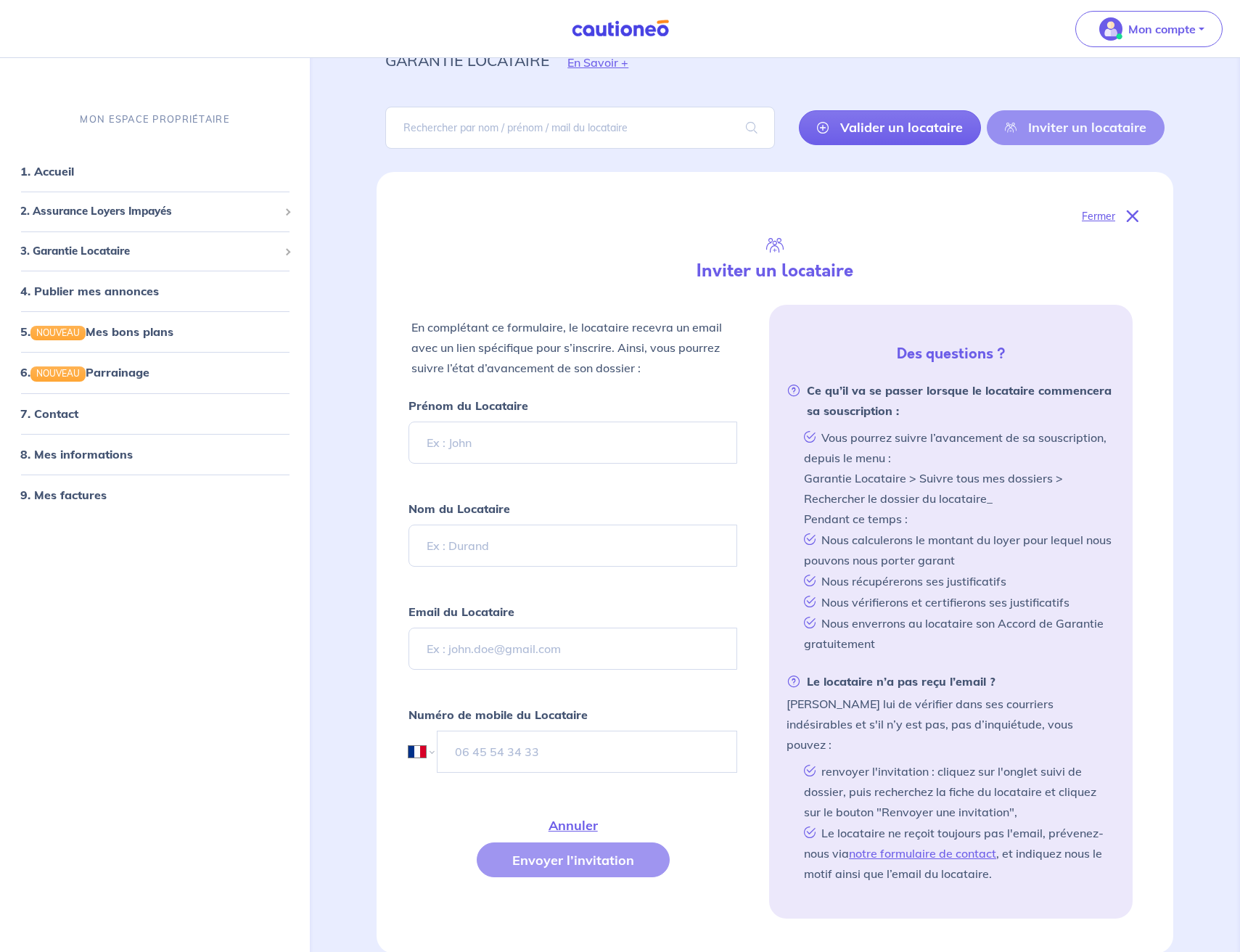
drag, startPoint x: 811, startPoint y: 398, endPoint x: 783, endPoint y: 387, distance: 30.1
click at [783, 387] on div "Ce qu’il va se passer lorsque le locataire commencera sa souscription : Vous po…" at bounding box center [951, 641] width 352 height 544
click at [335, 633] on div "garantie locataire En Savoir + Valider un locataire Inviter un locataire Fermer…" at bounding box center [775, 635] width 918 height 1279
